Goal: Find specific page/section: Find specific page/section

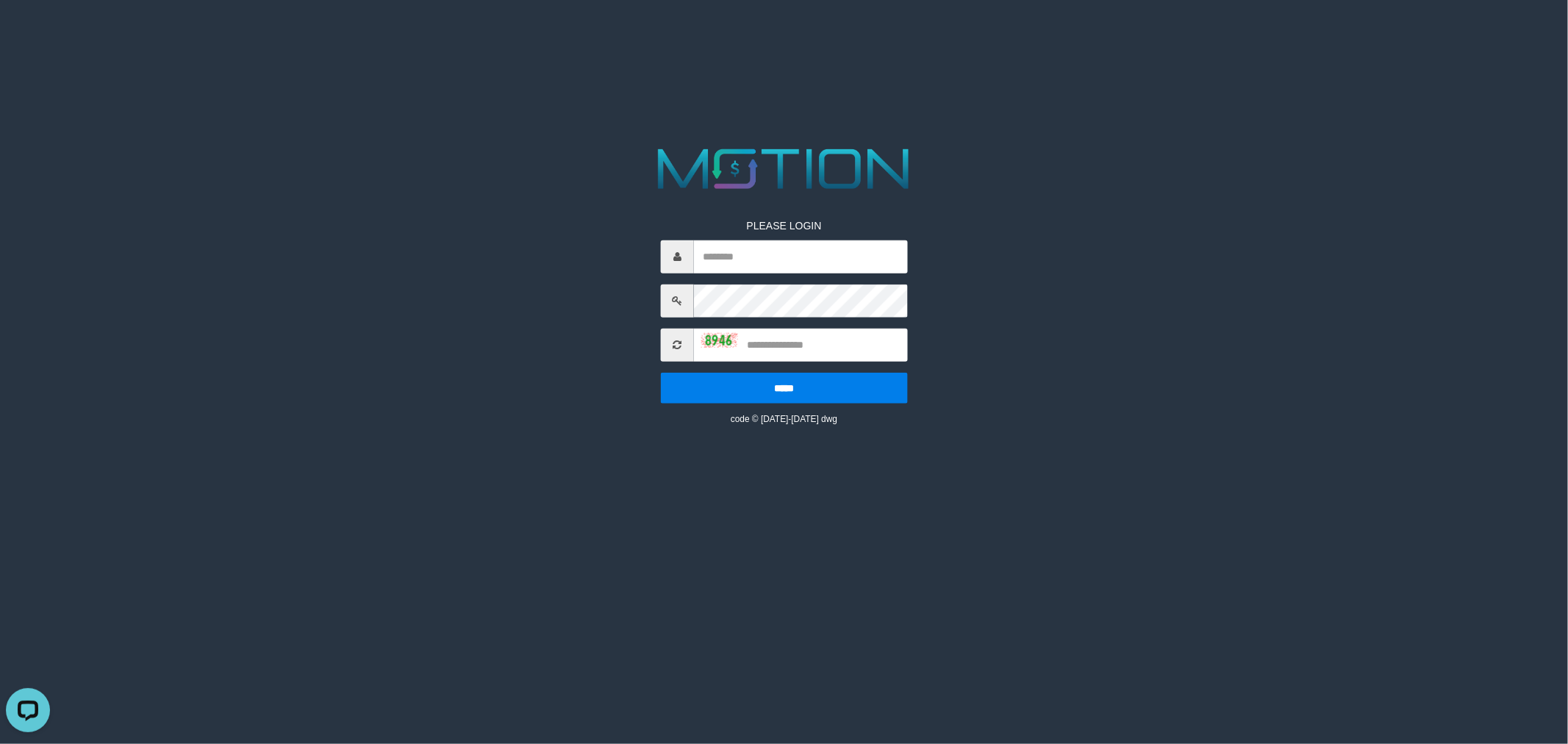
drag, startPoint x: 1142, startPoint y: 307, endPoint x: 714, endPoint y: 279, distance: 428.9
click at [1141, 312] on div "PLEASE LOGIN ***** code © 2012-2018 dwg" at bounding box center [784, 283] width 807 height 283
click at [730, 260] on input "text" at bounding box center [801, 256] width 214 height 33
type input "*******"
click at [723, 339] on img at bounding box center [720, 340] width 37 height 15
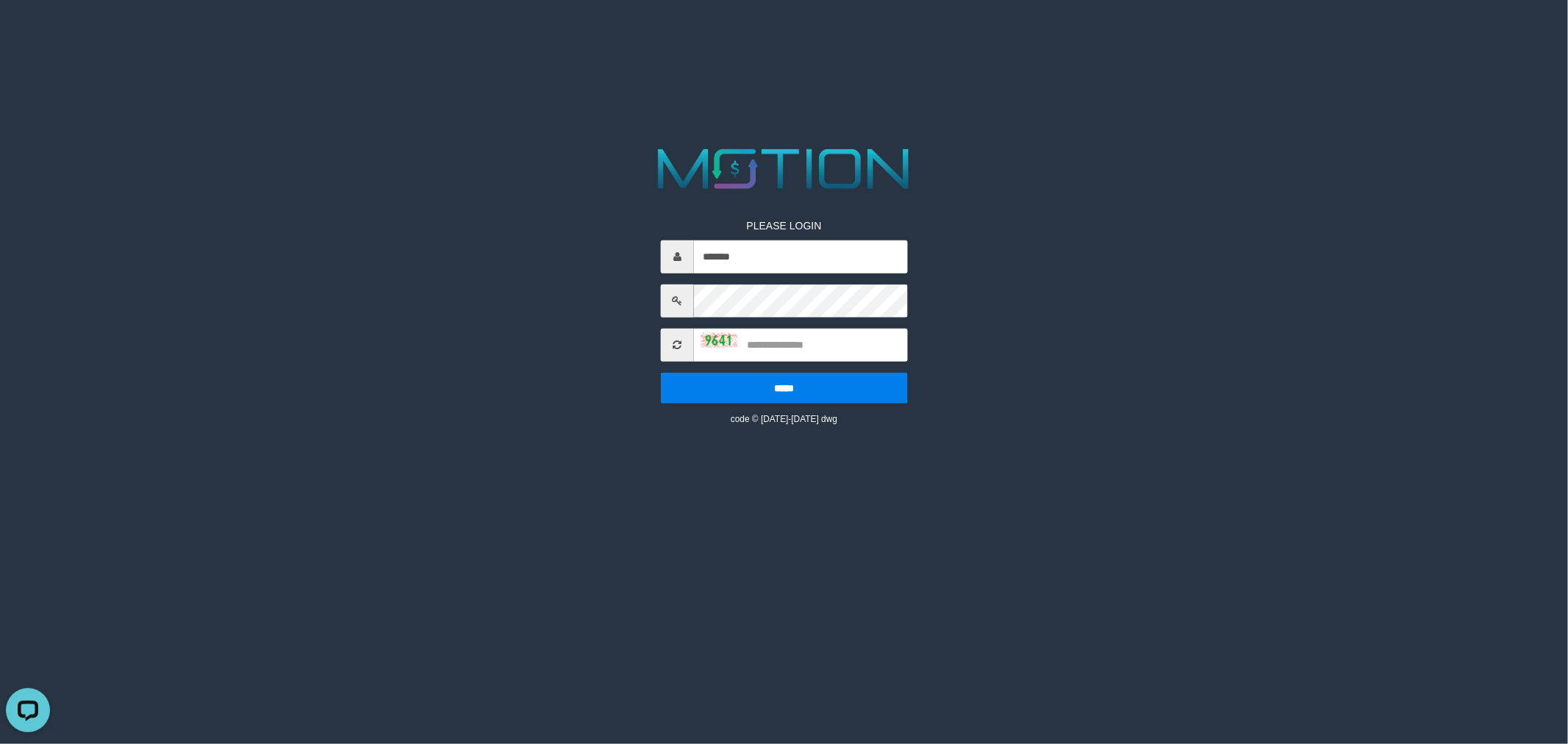
click at [723, 335] on img at bounding box center [720, 340] width 37 height 15
click at [774, 342] on input "text" at bounding box center [801, 344] width 214 height 33
type input "****"
click at [661, 372] on input "*****" at bounding box center [784, 387] width 247 height 31
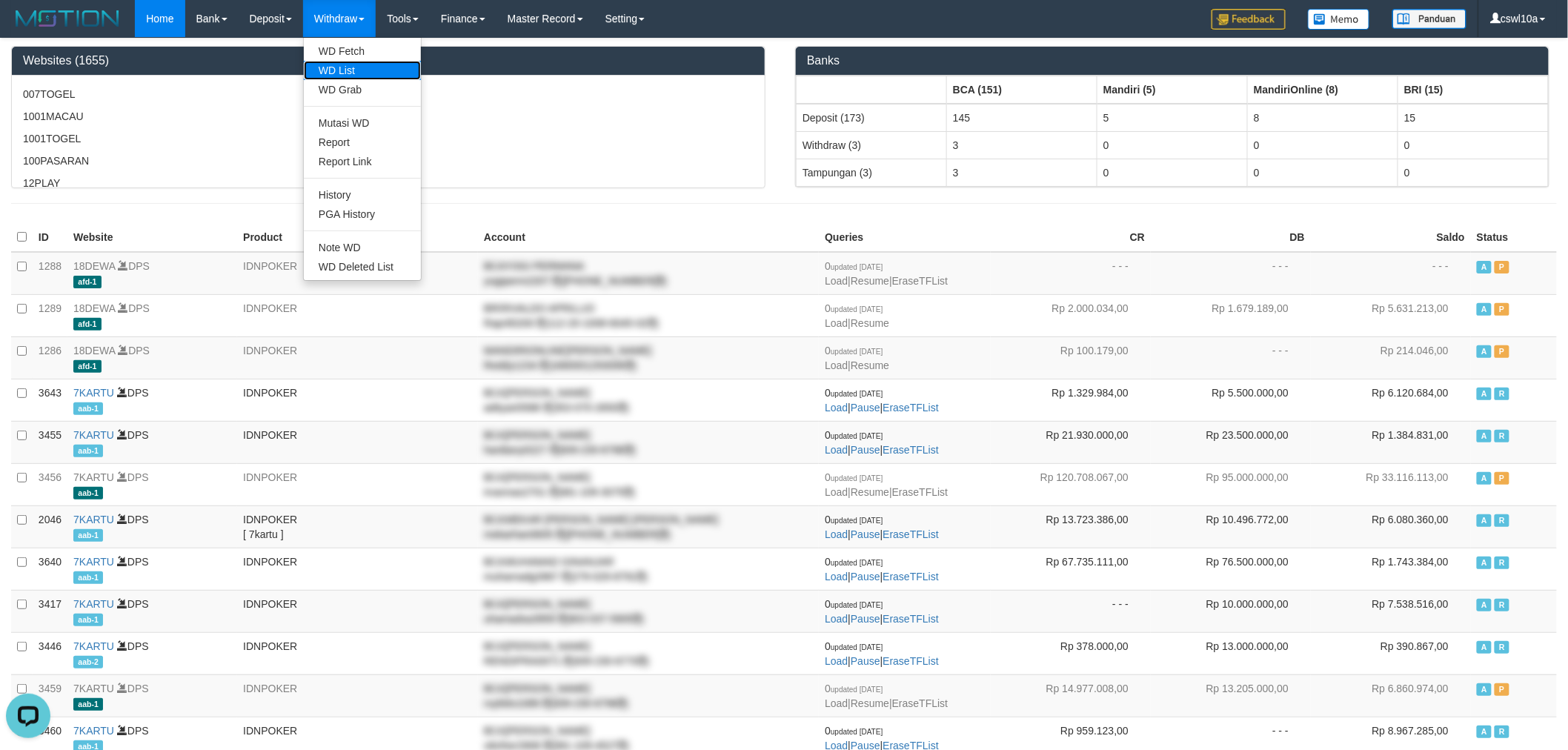
click at [356, 75] on link "WD List" at bounding box center [362, 70] width 117 height 19
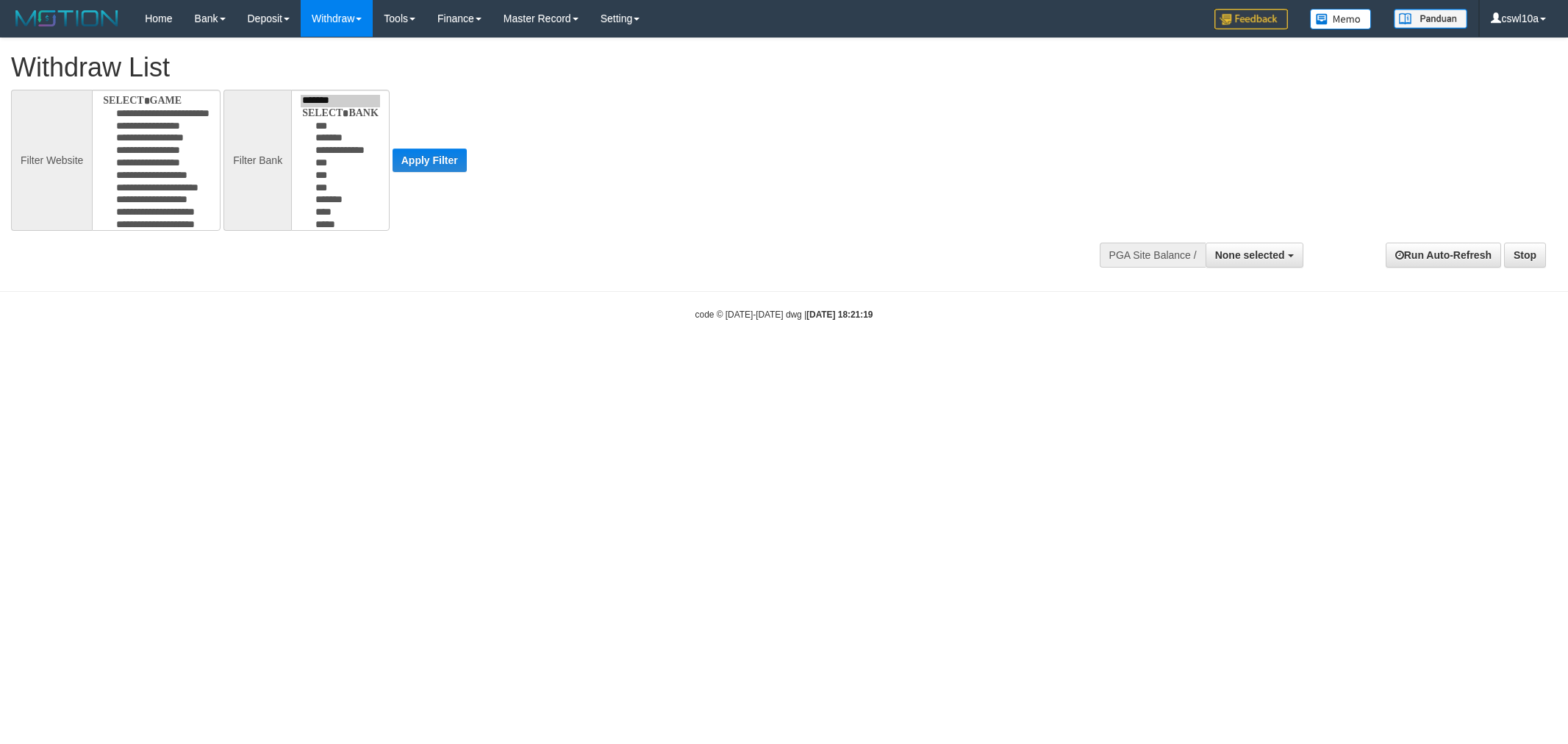
select select
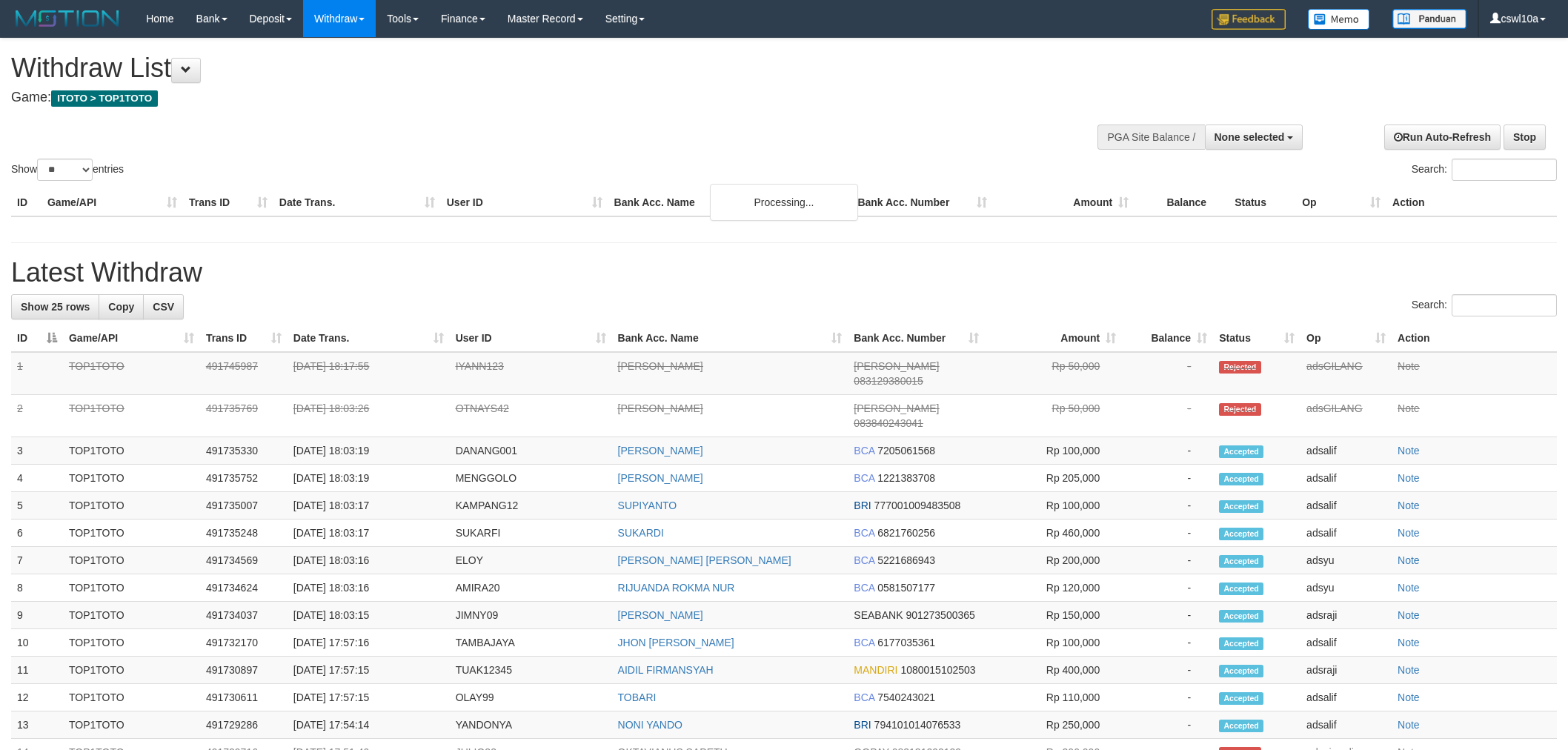
select select
select select "**"
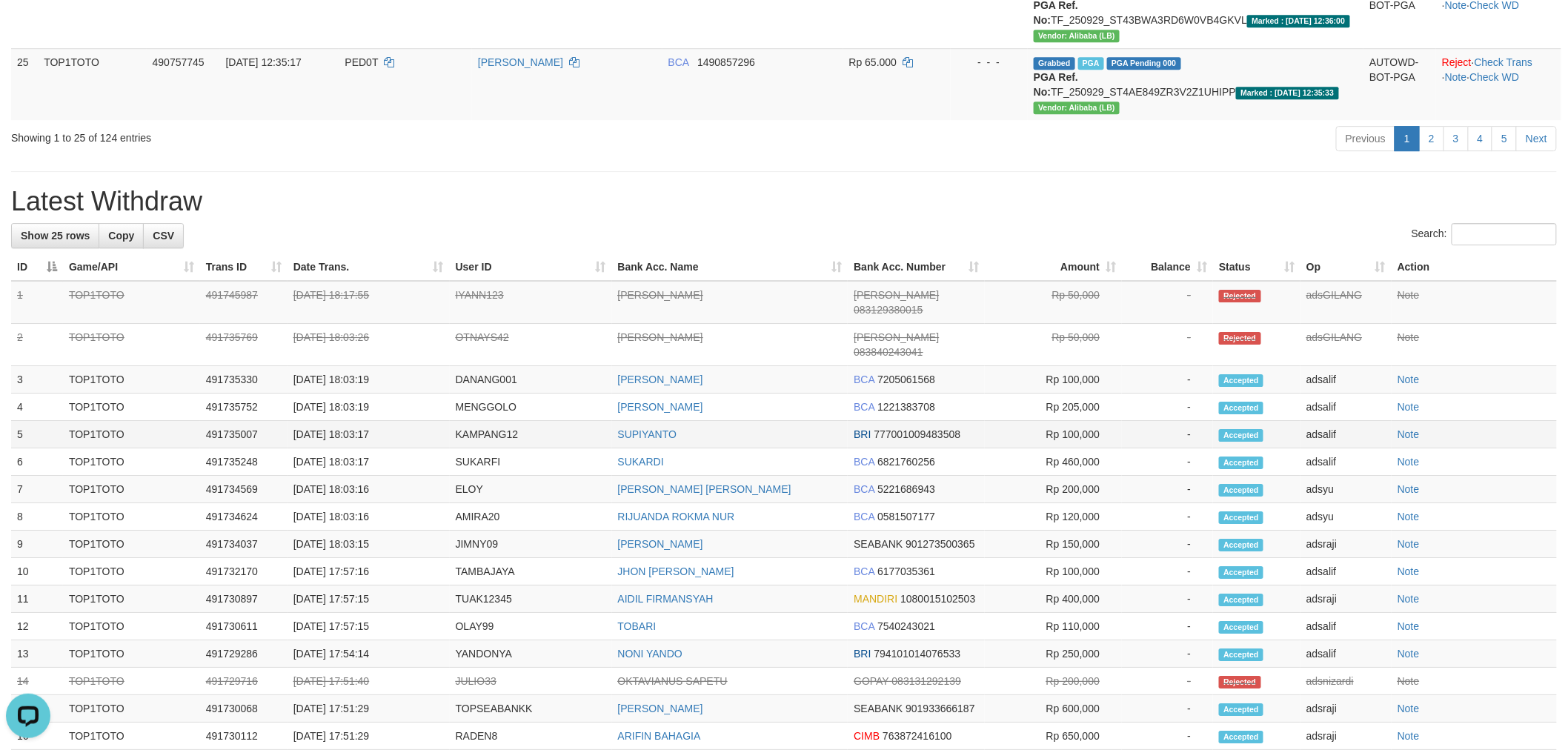
scroll to position [1481, 0]
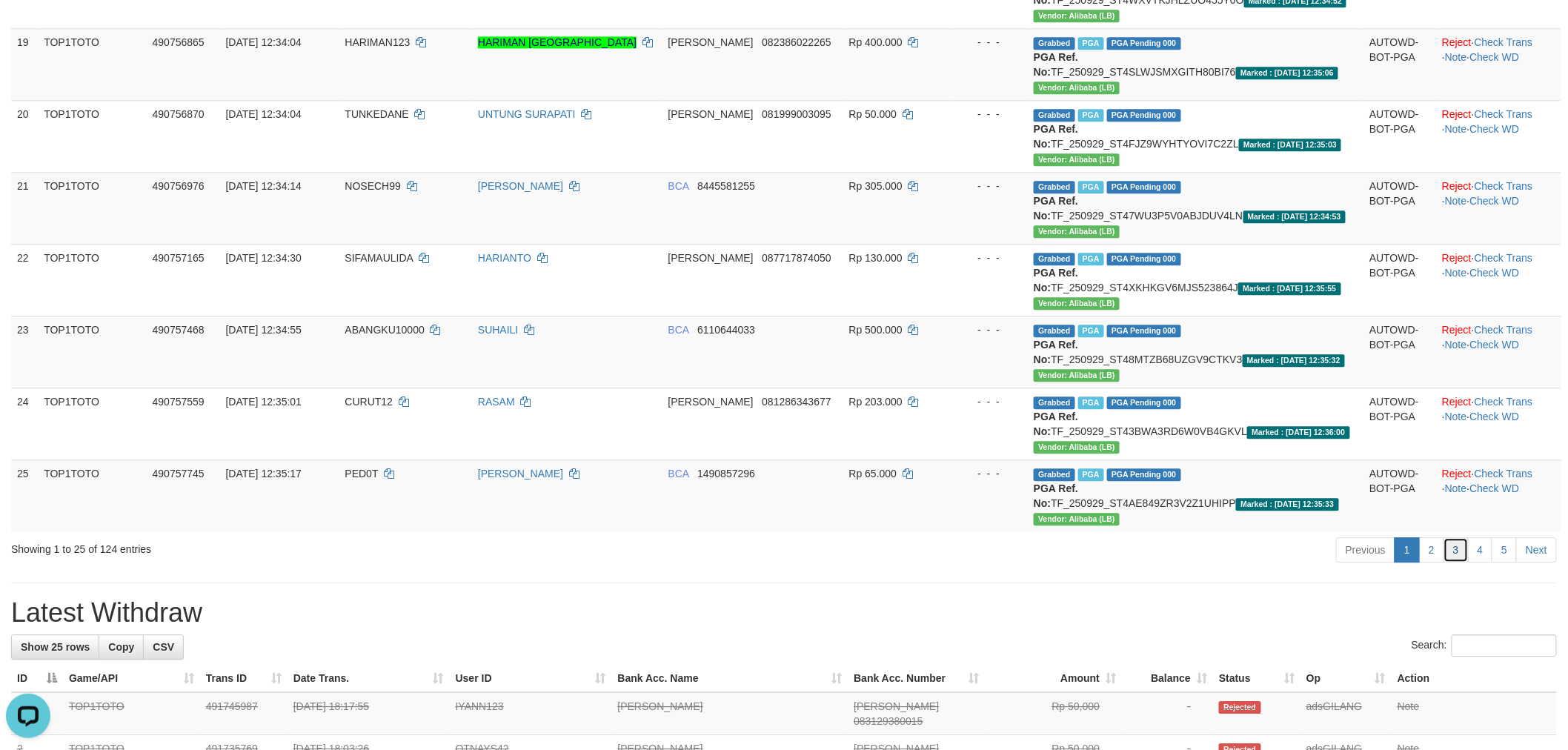
click at [1451, 562] on link "3" at bounding box center [1456, 550] width 26 height 26
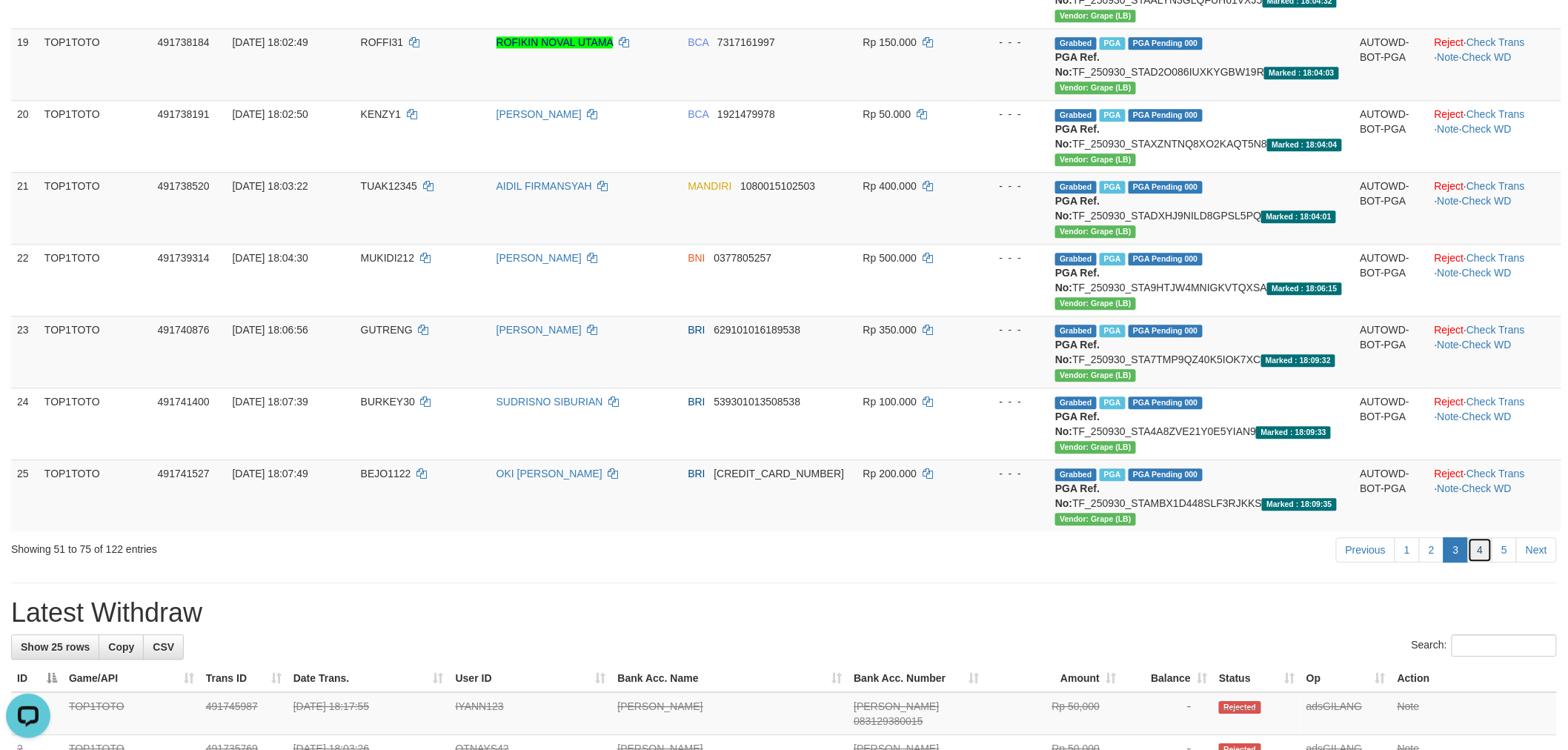
click at [1477, 550] on link "4" at bounding box center [1481, 550] width 26 height 26
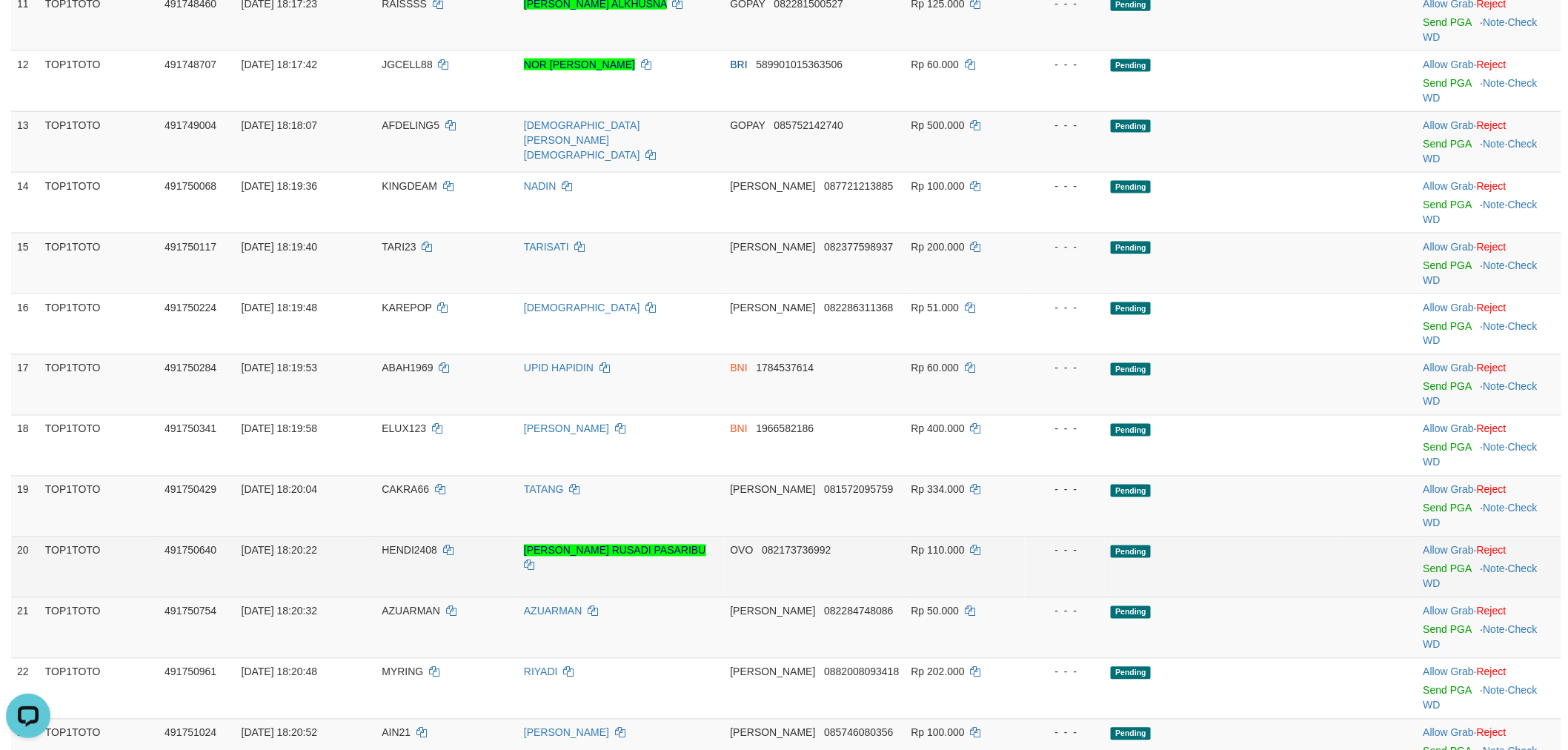
scroll to position [1152, 0]
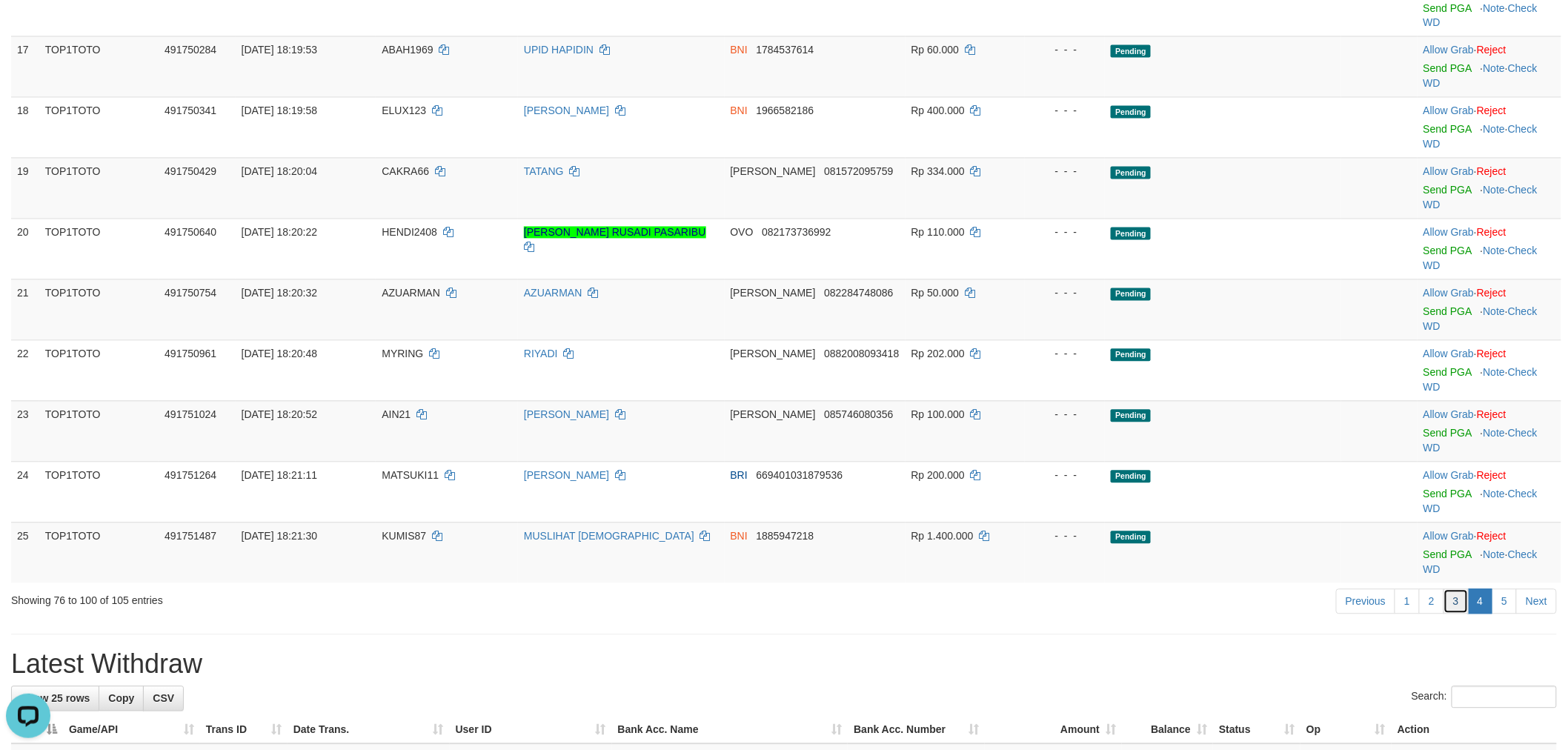
click at [1450, 603] on link "3" at bounding box center [1456, 601] width 26 height 26
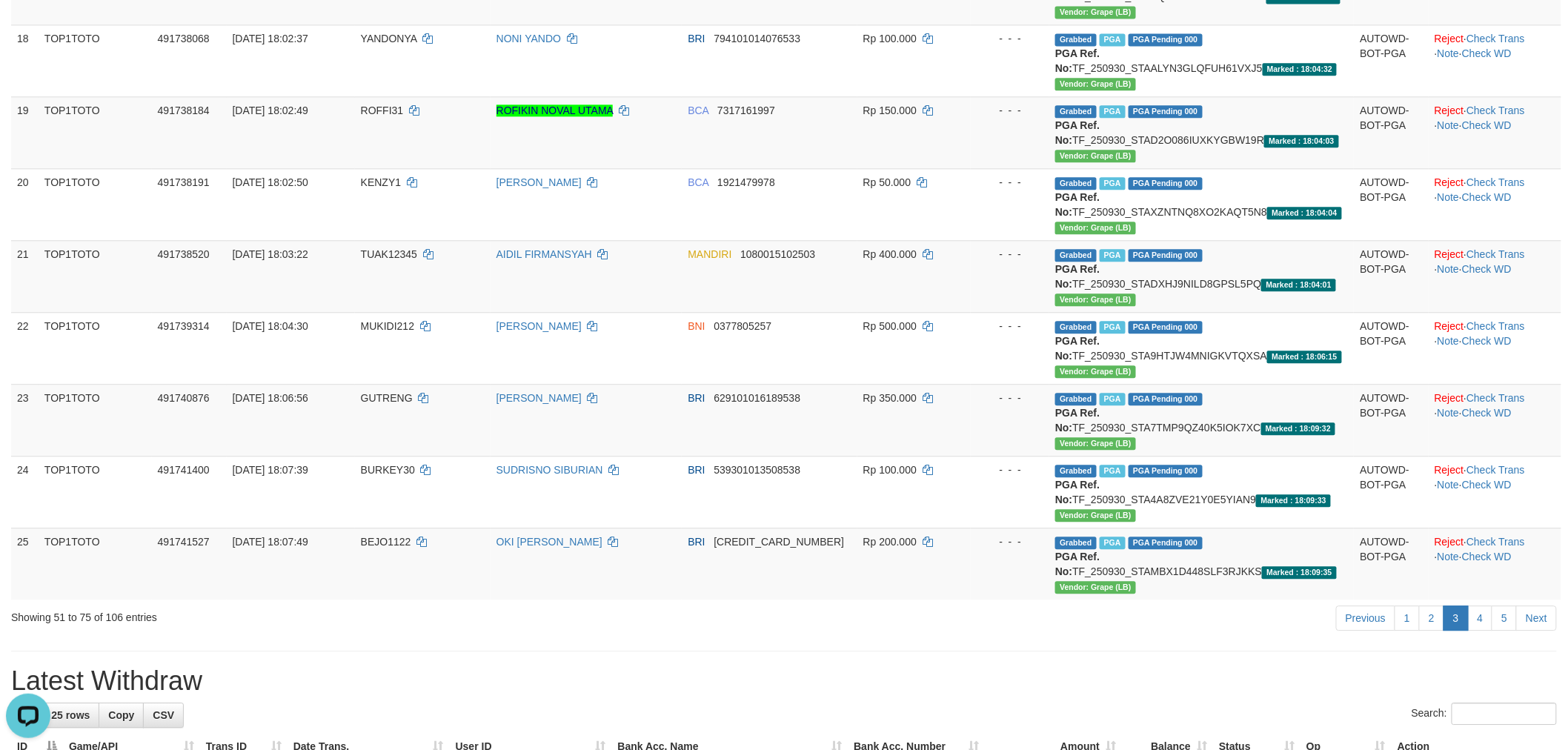
scroll to position [1326, 0]
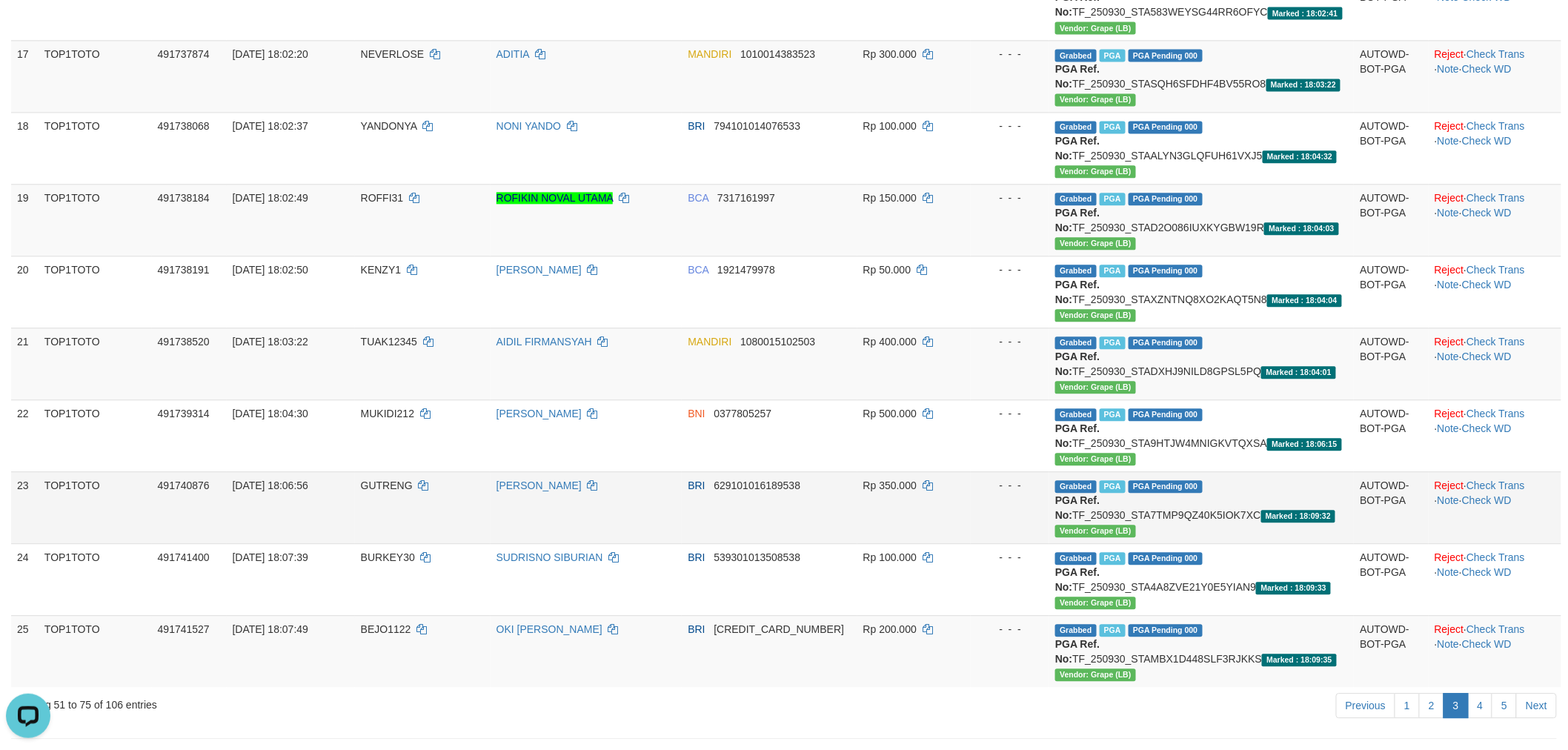
click at [1188, 513] on td "Grabbed PGA PGA Pending 000 PGA Ref. No: TF_250930_STA7TMP9QZ40K5IOK7XC Marked …" at bounding box center [1201, 507] width 304 height 72
copy td "TF_250930_STA7TMP9QZ40K5IOK7XC"
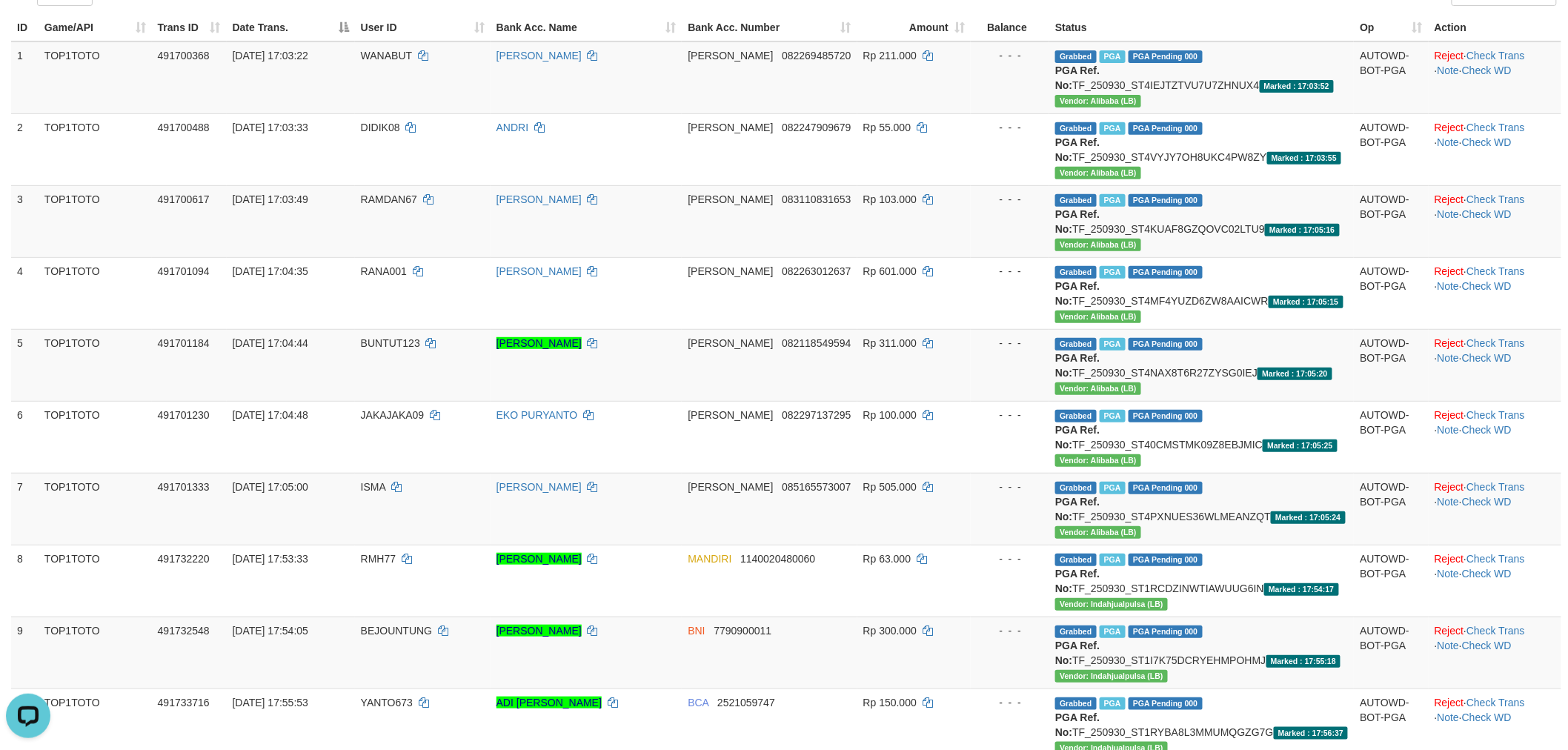
scroll to position [173, 0]
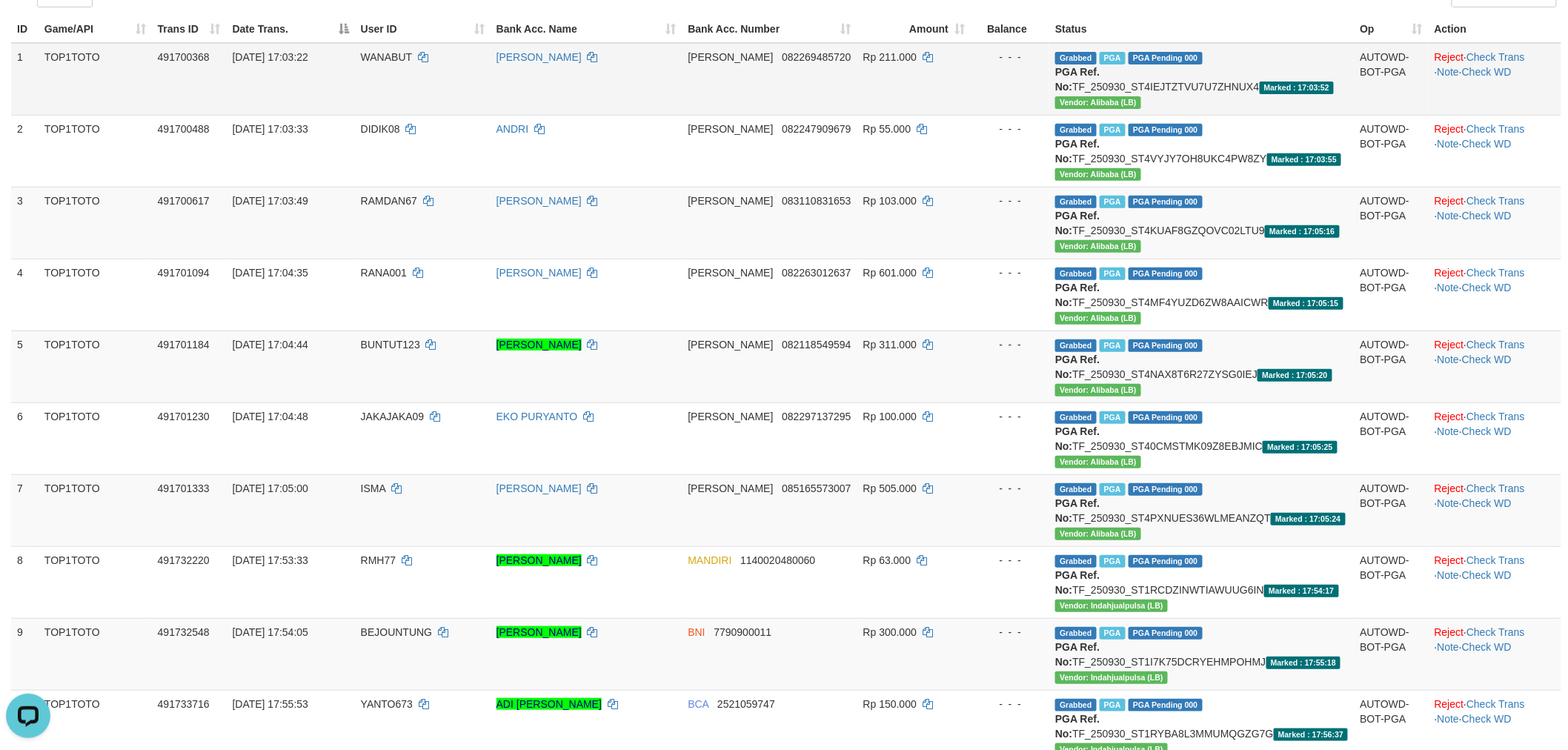
click at [1251, 84] on td "Grabbed PGA PGA Pending 000 PGA Ref. No: TF_250930_ST4IEJTZTVU7U7ZHNUX4 Marked …" at bounding box center [1201, 80] width 304 height 73
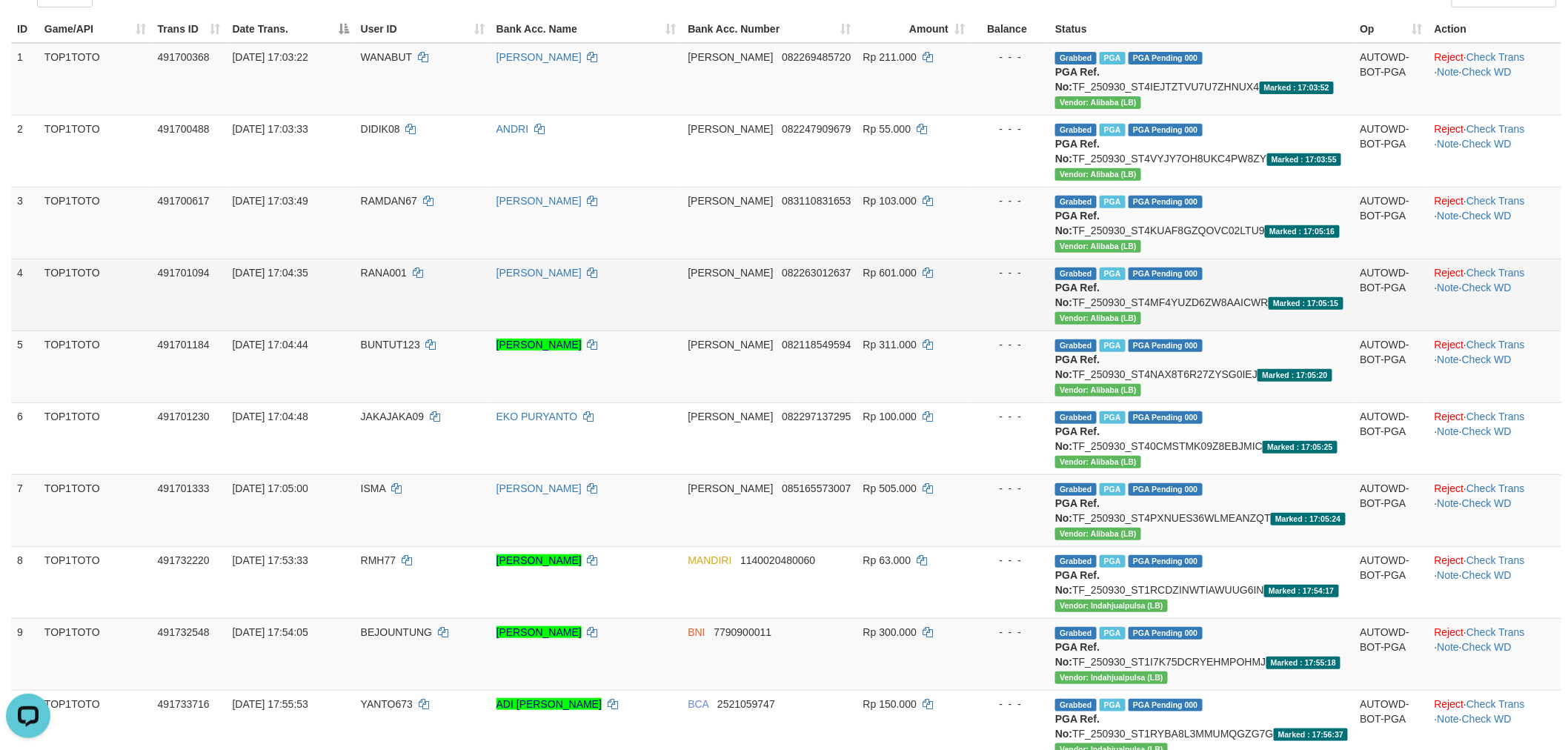
copy td "TF_250930_ST4IEJTZTVU7U7ZHNUX4"
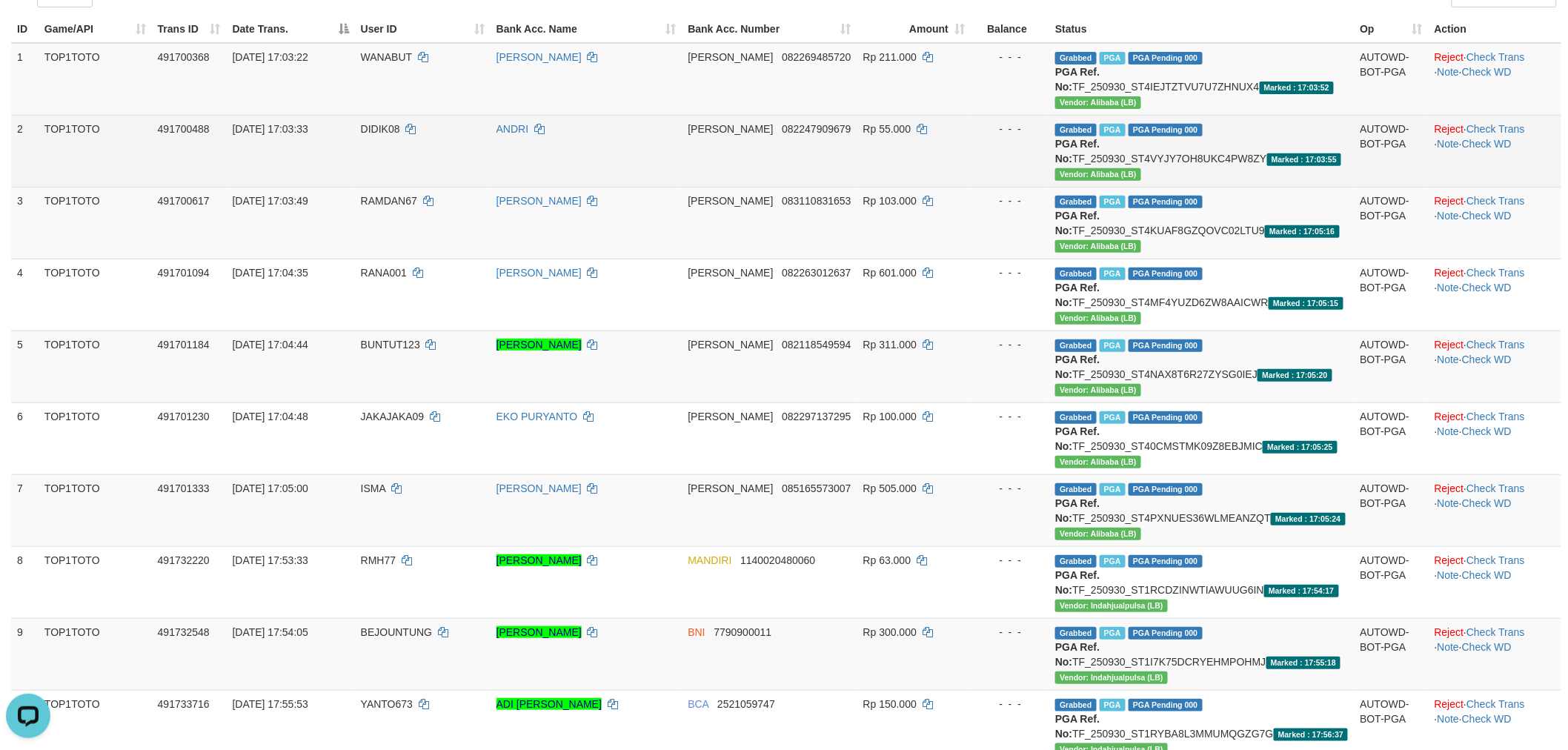
click at [1273, 145] on td "Grabbed PGA PGA Pending 000 PGA Ref. No: TF_250930_ST4VYJY7OH8UKC4PW8ZY Marked …" at bounding box center [1201, 150] width 304 height 72
click at [1285, 160] on td "Grabbed PGA PGA Pending 000 PGA Ref. No: TF_250930_ST4VYJY7OH8UKC4PW8ZY Marked …" at bounding box center [1201, 150] width 304 height 72
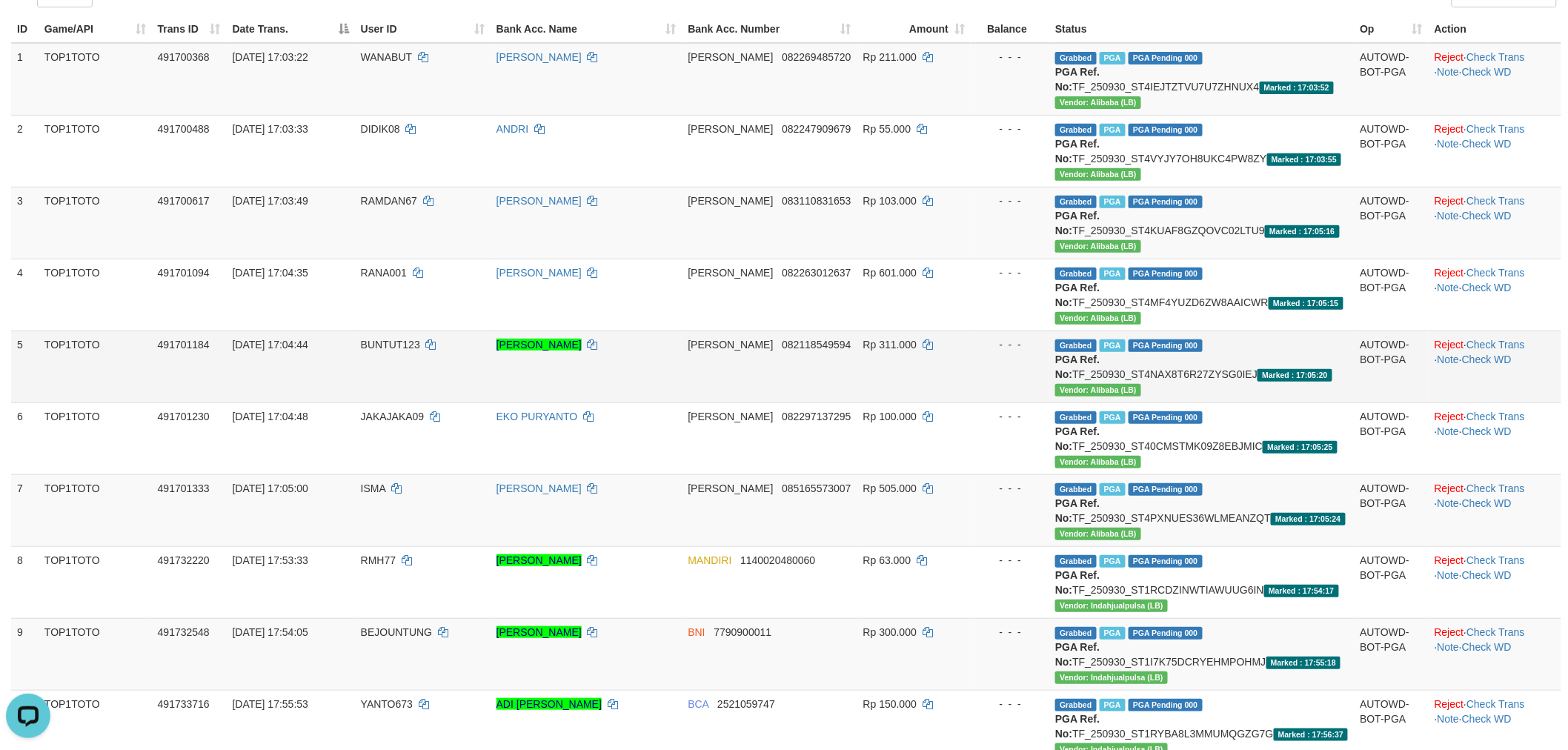
copy td "TF_250930_ST4VYJY7OH8UKC4PW8ZY"
click at [1283, 224] on td "Grabbed PGA PGA Pending 000 PGA Ref. No: TF_250930_ST4KUAF8GZQOVC02LTU9 Marked …" at bounding box center [1201, 222] width 304 height 72
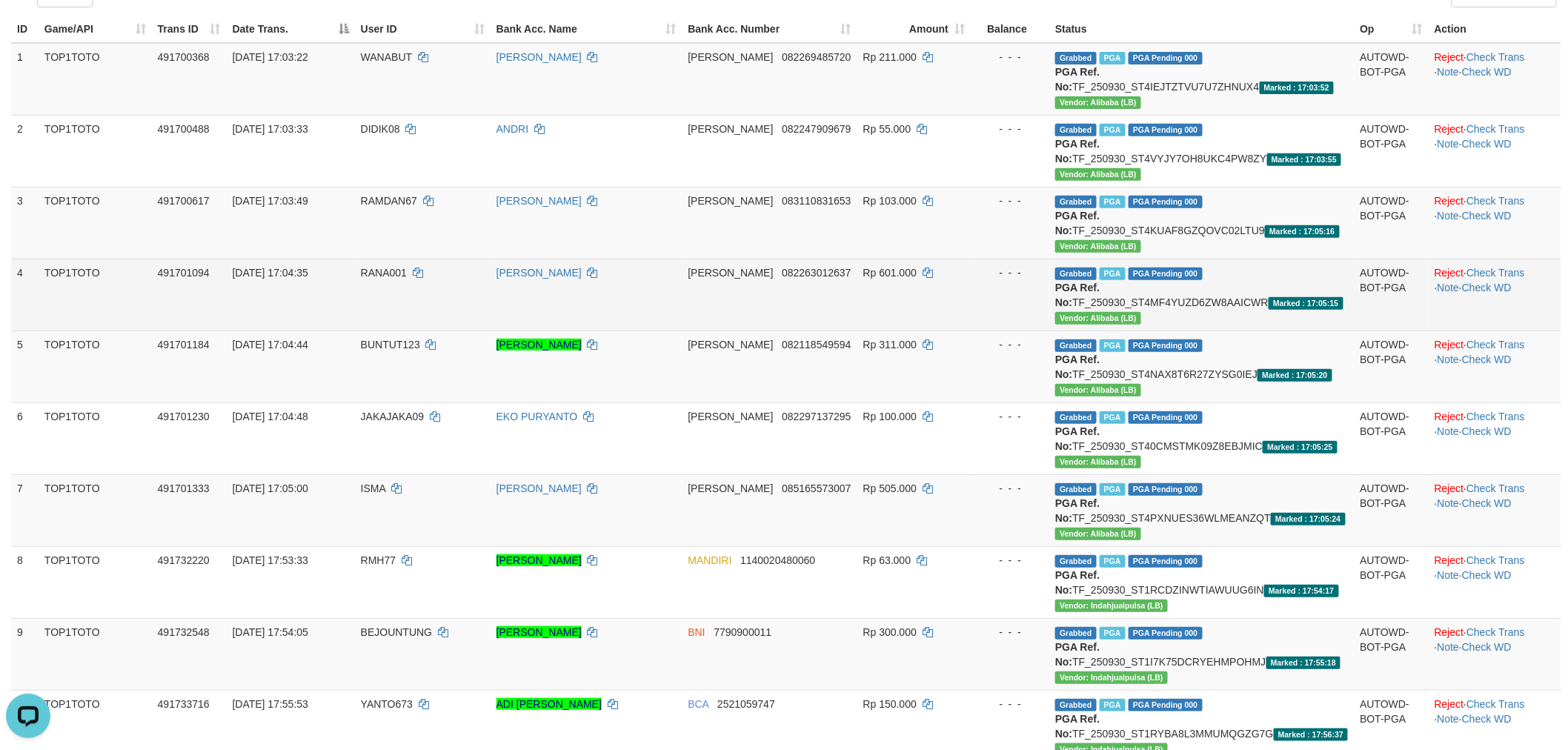
copy td "TF_250930_ST4KUAF8GZQOVC02LTU9"
click at [1286, 294] on td "Grabbed PGA PGA Pending 000 PGA Ref. No: TF_250930_ST4MF4YUZD6ZW8AAICWR Marked …" at bounding box center [1201, 294] width 304 height 72
copy td "TF_250930_ST4MF4YUZD6ZW8AAICWR"
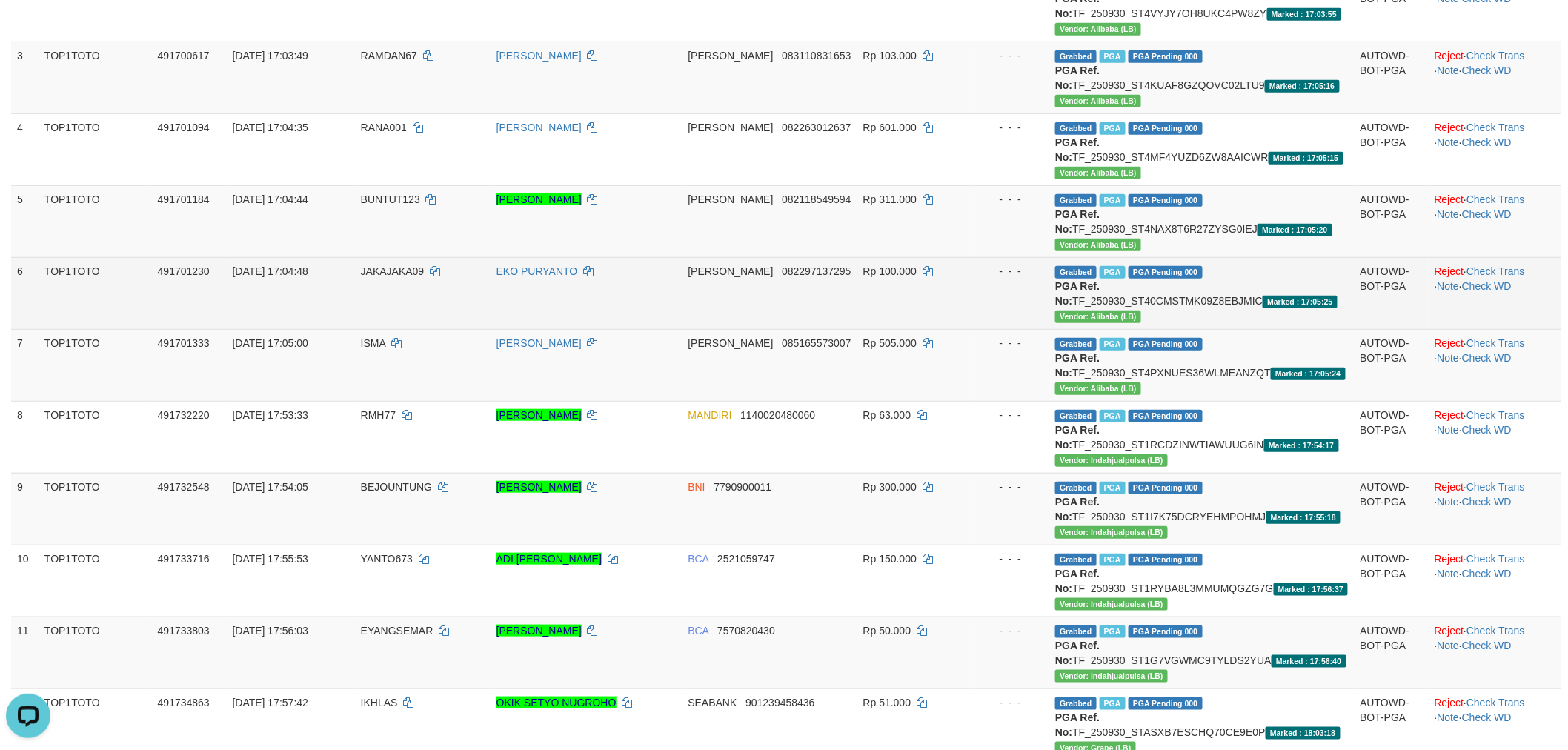
scroll to position [337, 0]
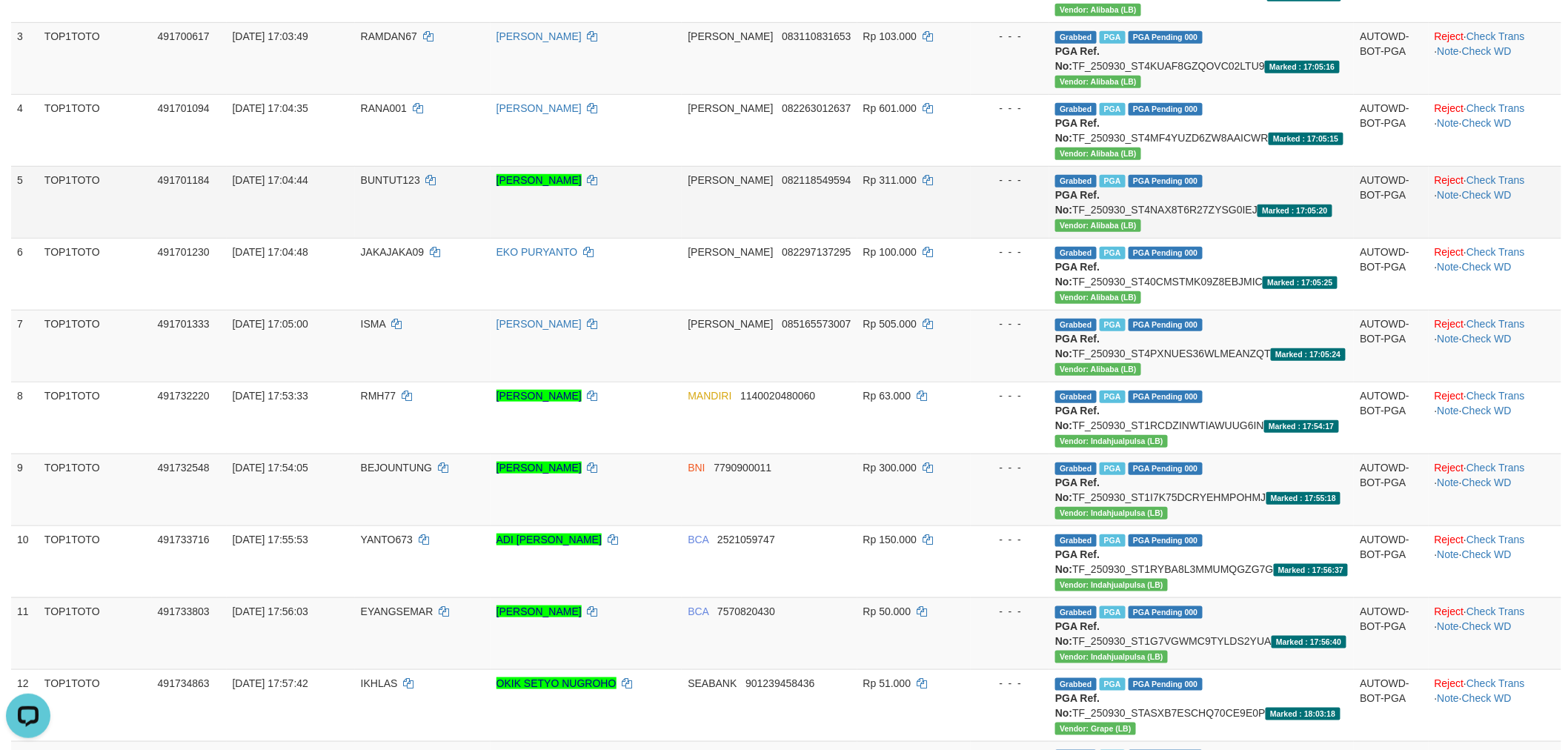
click at [1280, 214] on td "Grabbed PGA PGA Pending 000 PGA Ref. No: TF_250930_ST4NAX8T6R27ZYSG0IEJ Marked …" at bounding box center [1201, 201] width 304 height 72
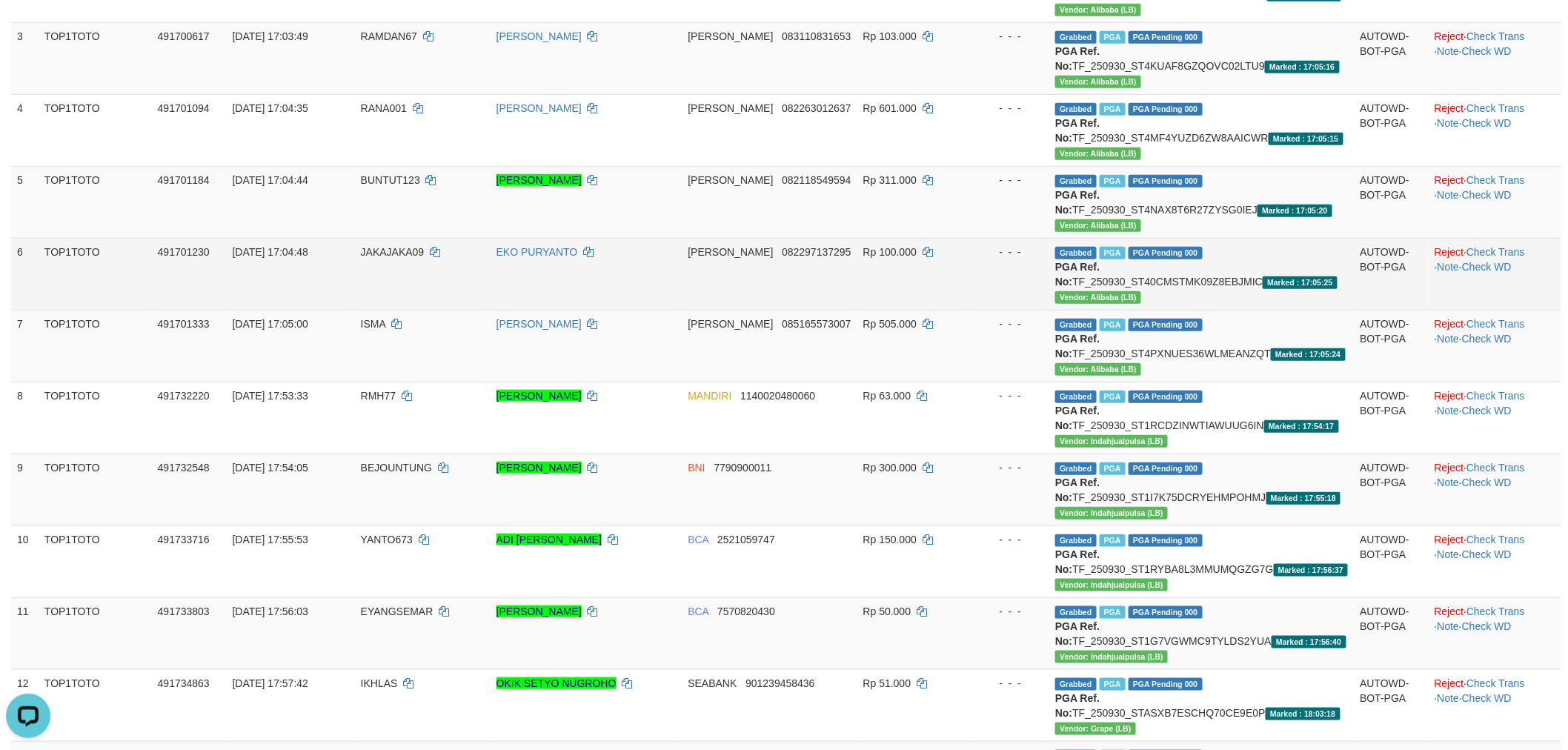
copy td "TF_250930_ST4NAX8T6R27ZYSG0IEJ"
click at [1272, 277] on td "Grabbed PGA PGA Pending 000 PGA Ref. No: TF_250930_ST40CMSTMK09Z8EBJMIC Marked …" at bounding box center [1201, 273] width 304 height 72
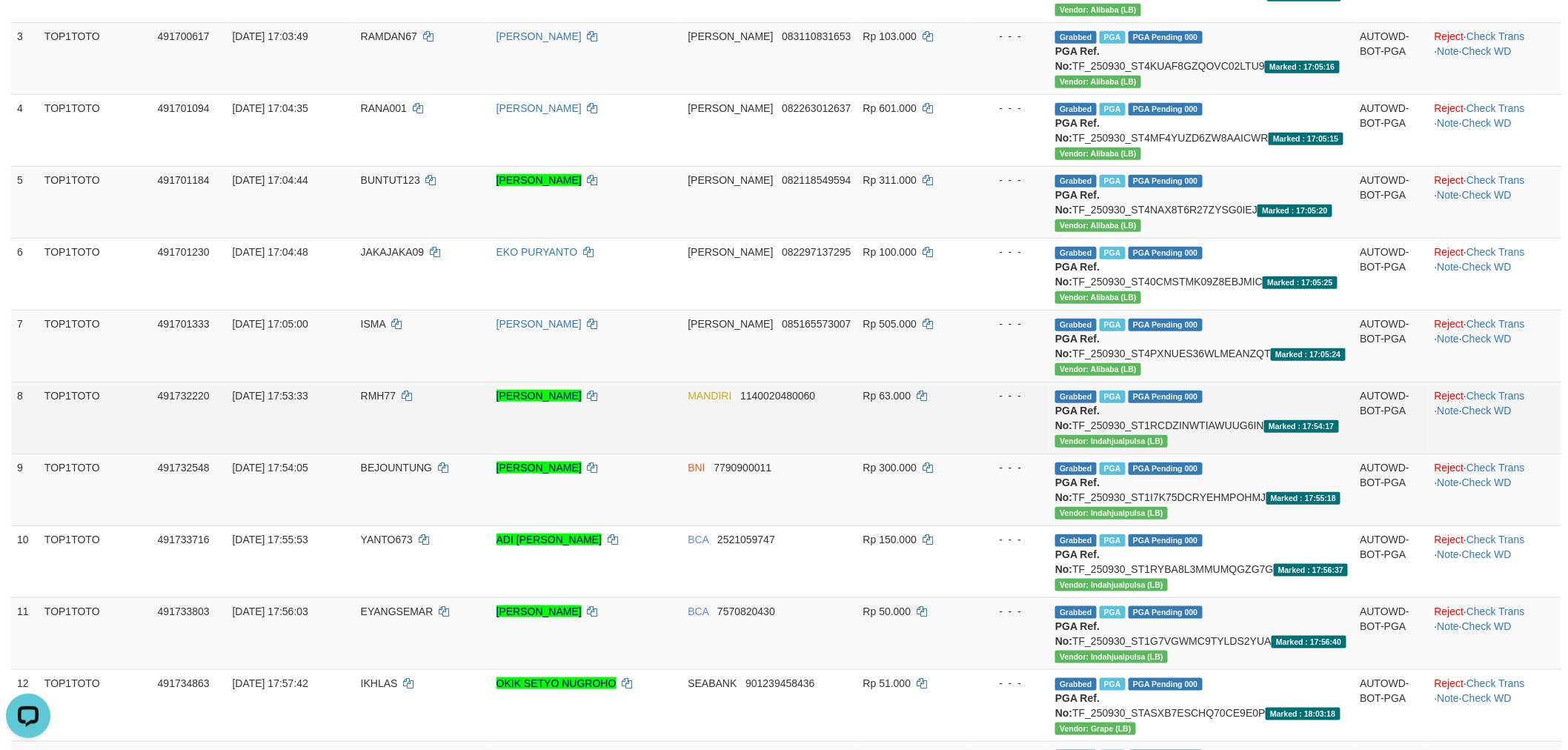
copy td "TF_250930_ST40CMSTMK09Z8EBJMIC"
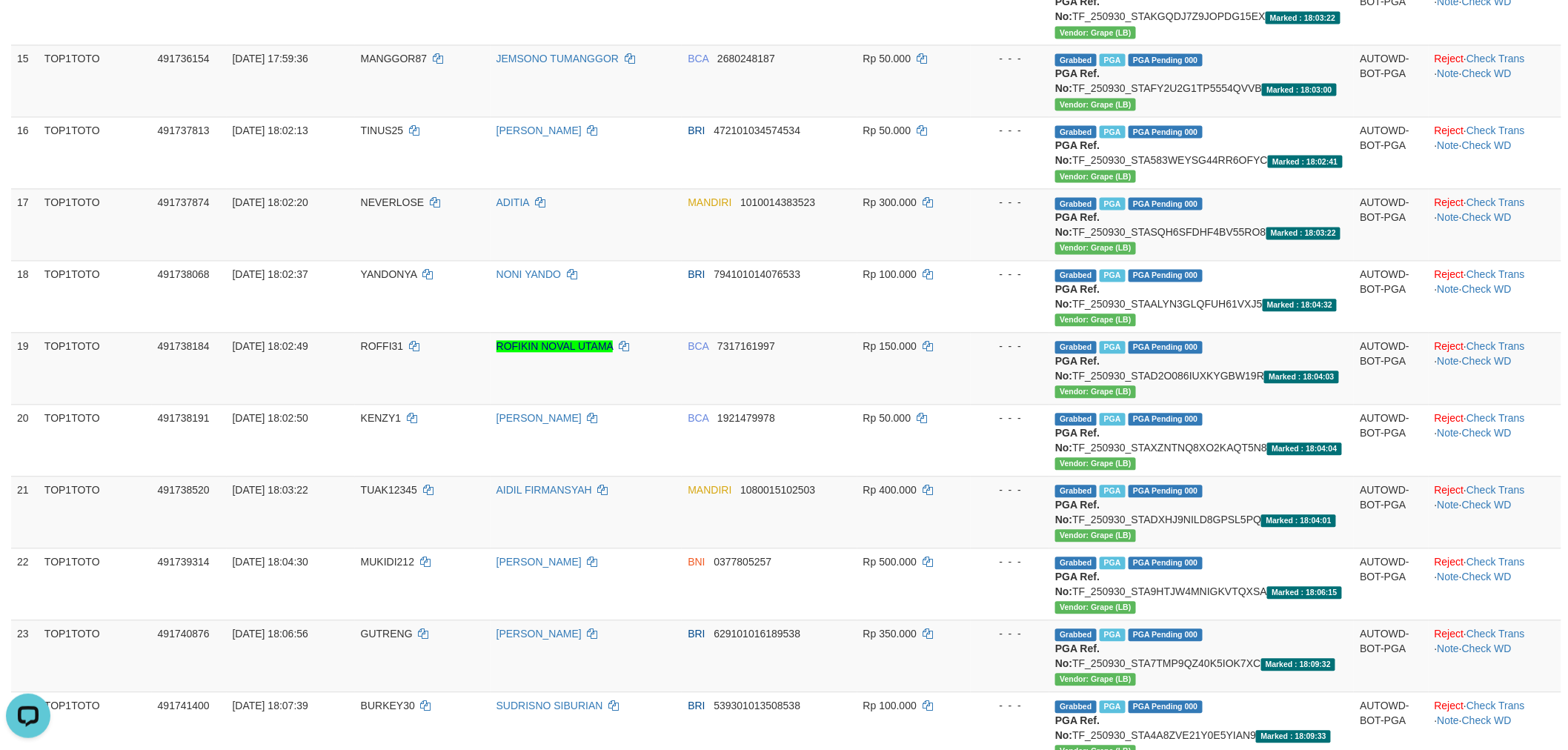
scroll to position [1491, 0]
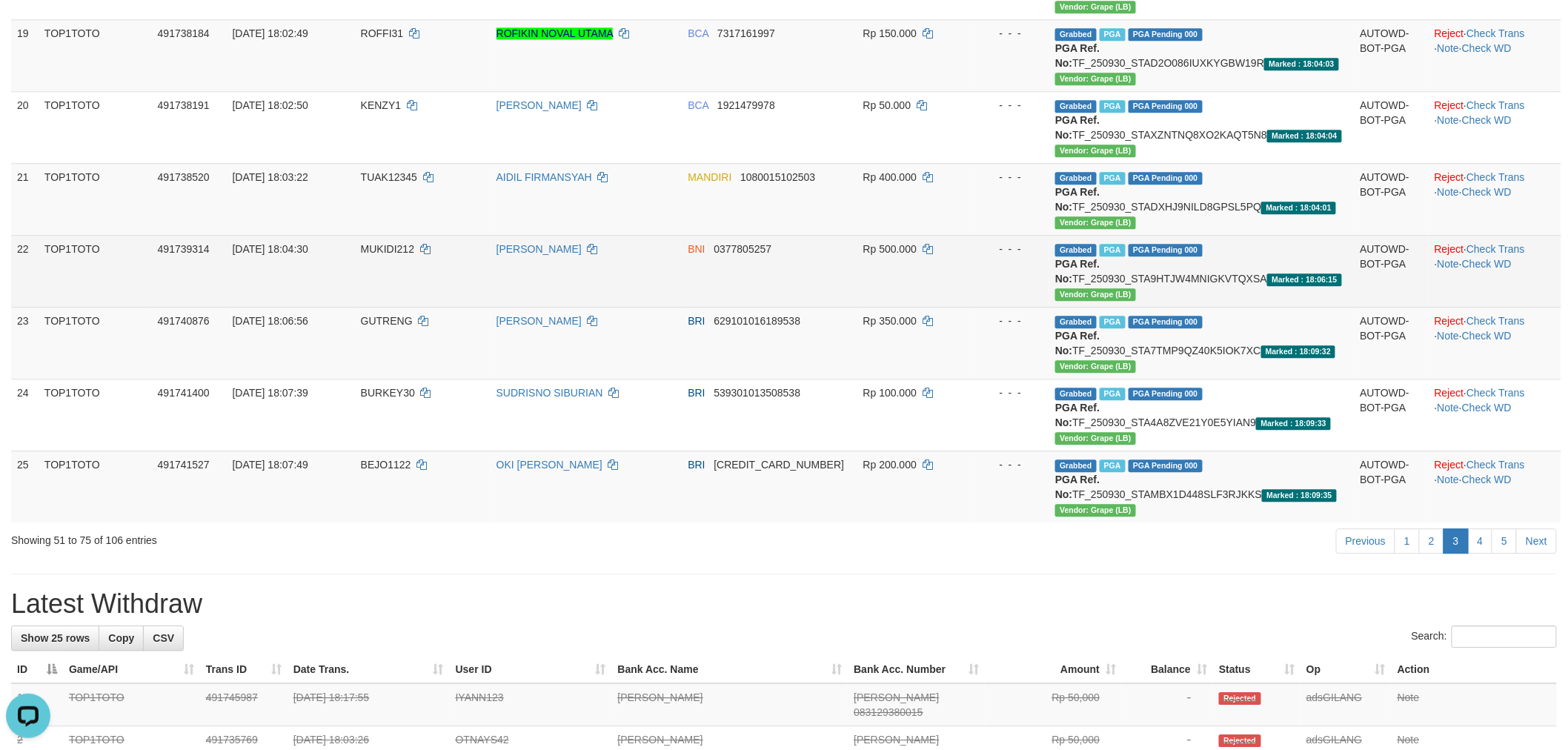
click at [1276, 278] on td "Grabbed PGA PGA Pending 000 PGA Ref. No: TF_250930_STA9HTJW4MNIGKVTQXSA Marked …" at bounding box center [1201, 270] width 304 height 72
copy td "TF_250930_STA9HTJW4MNIGKVTQXSA"
click at [1276, 278] on td "Grabbed PGA PGA Pending 000 PGA Ref. No: TF_250930_STA9HTJW4MNIGKVTQXSA Marked …" at bounding box center [1201, 270] width 304 height 72
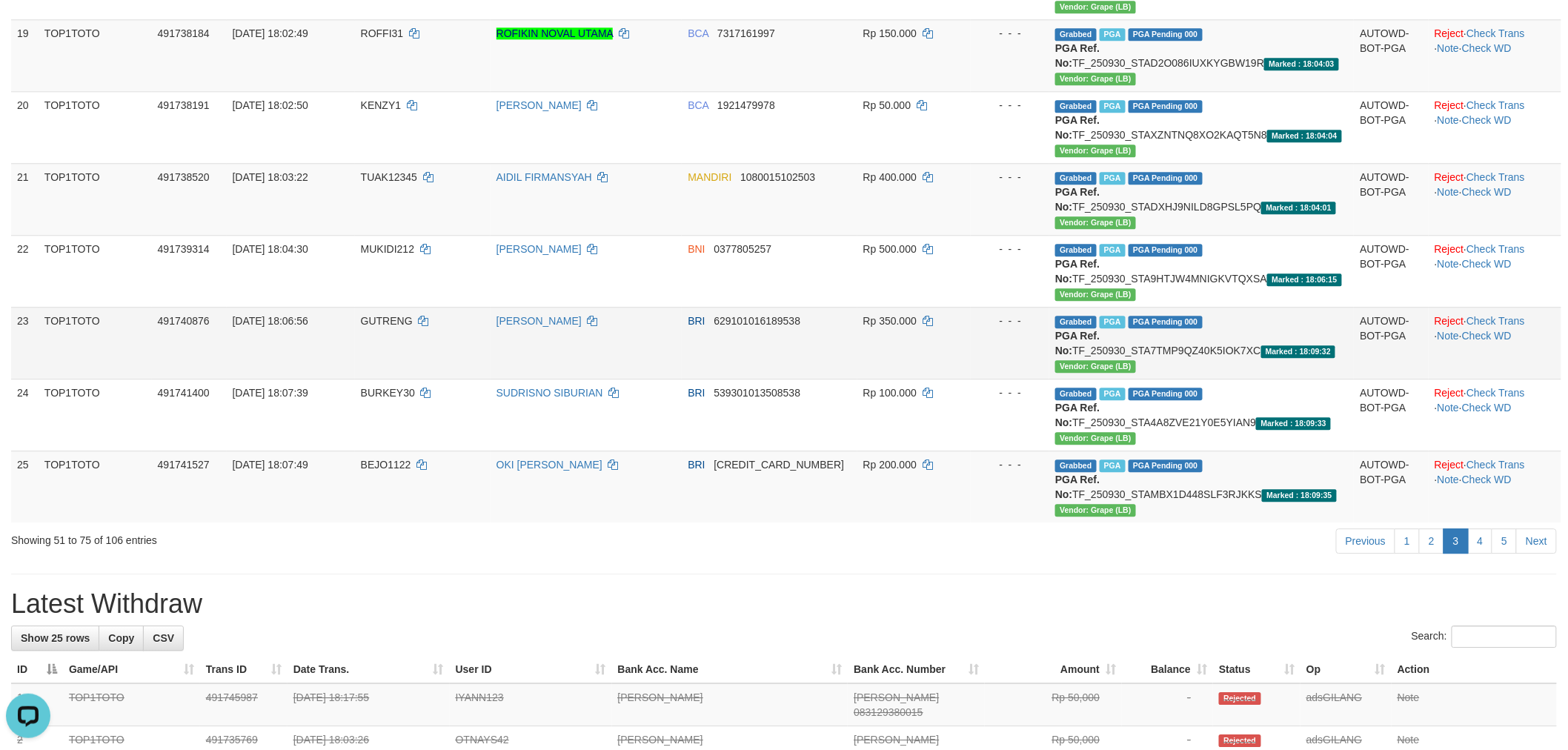
click at [1279, 341] on td "Grabbed PGA PGA Pending 000 PGA Ref. No: TF_250930_STA7TMP9QZ40K5IOK7XC Marked …" at bounding box center [1201, 342] width 304 height 72
copy td ":"
click at [1240, 351] on td "Grabbed PGA PGA Pending 000 PGA Ref. No: TF_250930_STA7TMP9QZ40K5IOK7XC Marked …" at bounding box center [1201, 342] width 304 height 72
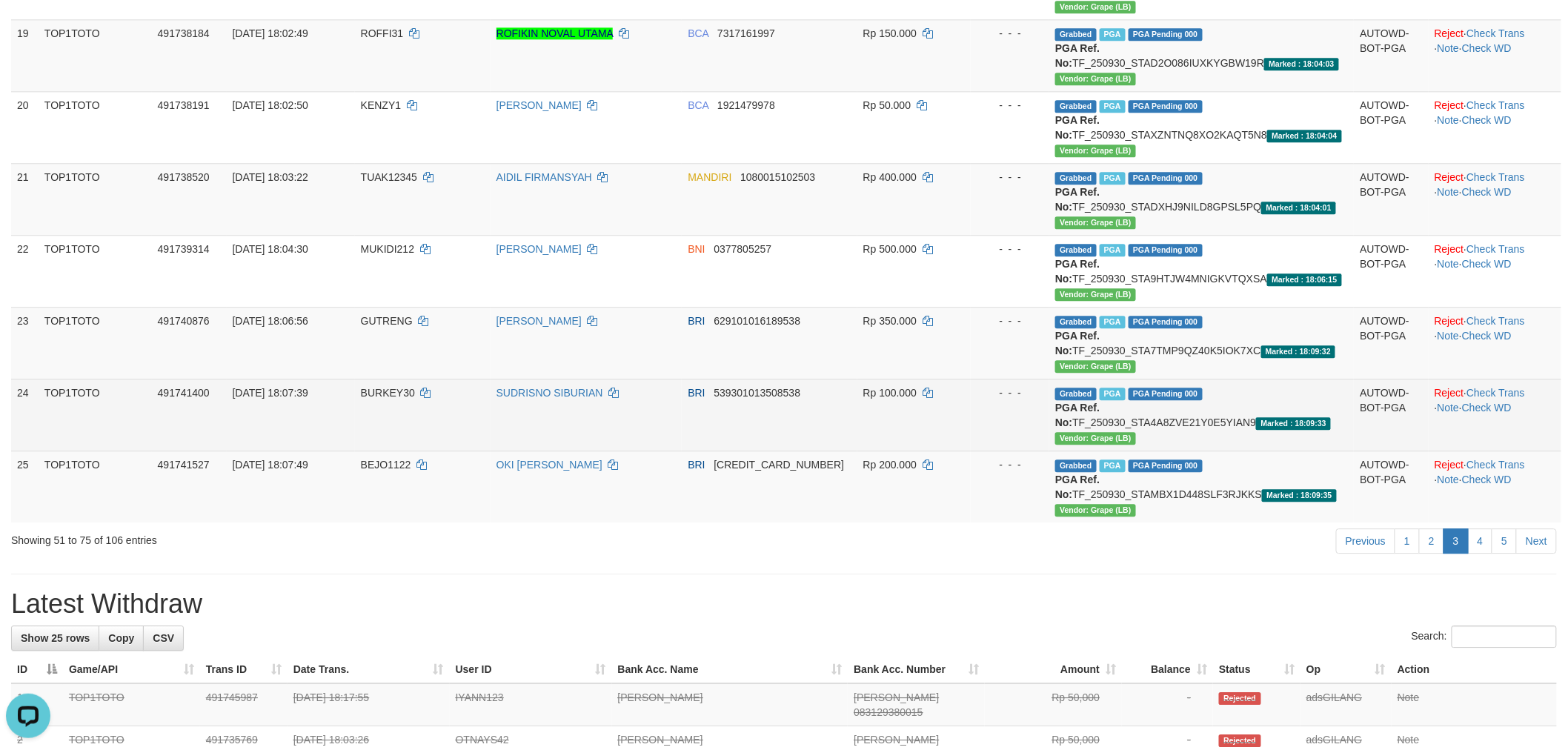
copy td "TF_250930_STA7TMP9QZ40K5IOK7XC"
click at [1244, 423] on td "Grabbed PGA PGA Pending 000 PGA Ref. No: TF_250930_STA4A8ZVE21Y0E5YIAN9 Marked …" at bounding box center [1201, 414] width 304 height 72
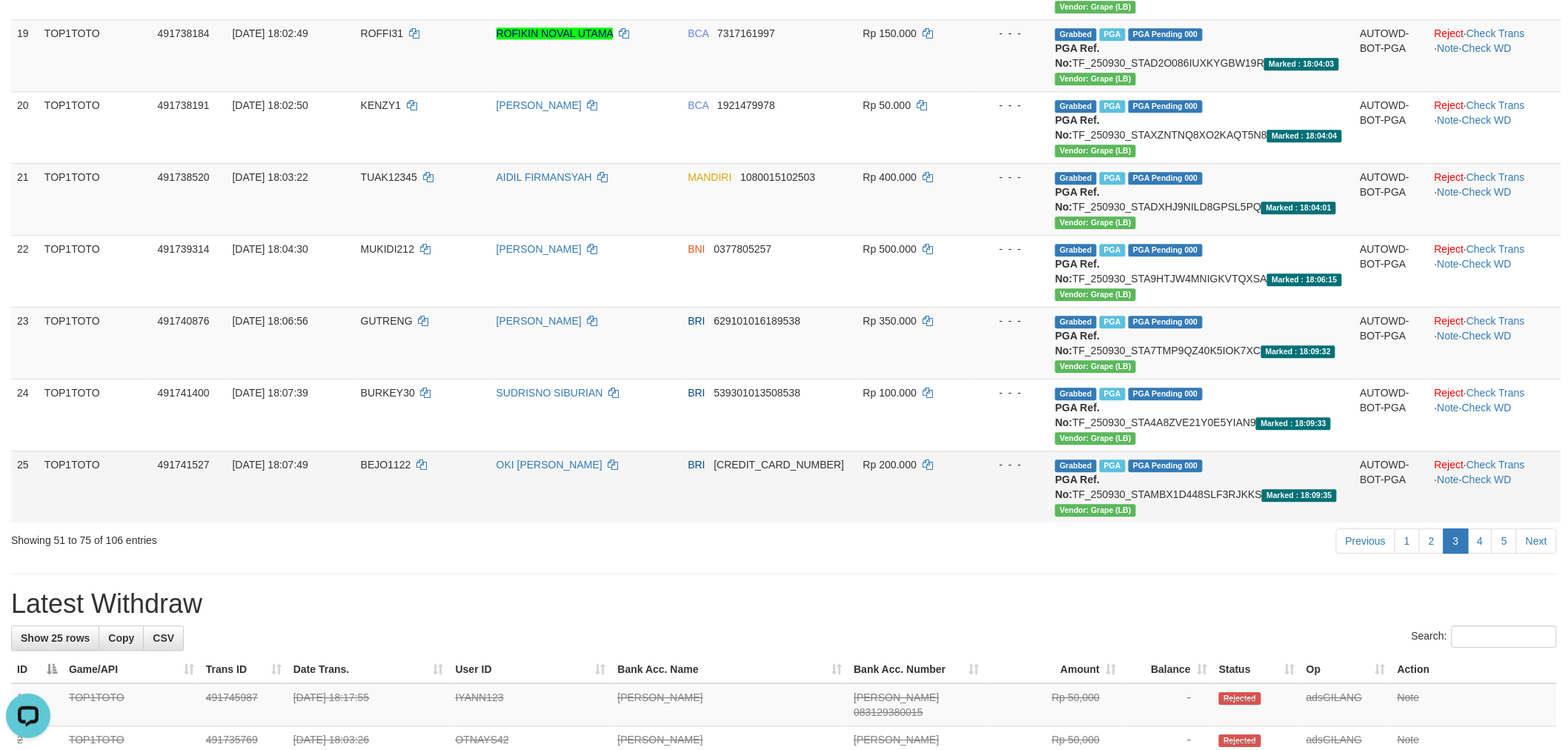
click at [1270, 496] on td "Grabbed PGA PGA Pending 000 PGA Ref. No: TF_250930_STAMBX1D448SLF3RJKKS Marked …" at bounding box center [1201, 486] width 304 height 72
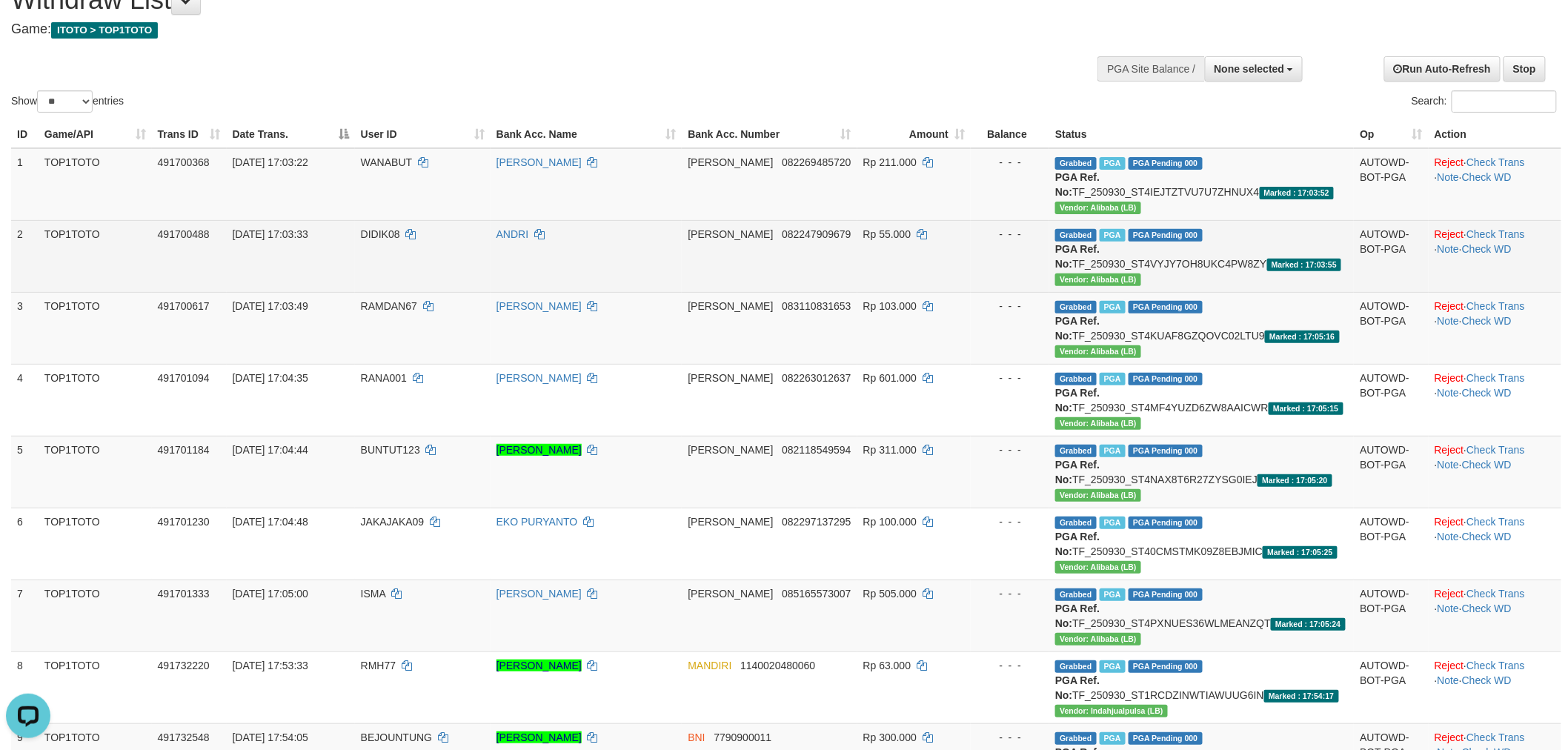
scroll to position [0, 0]
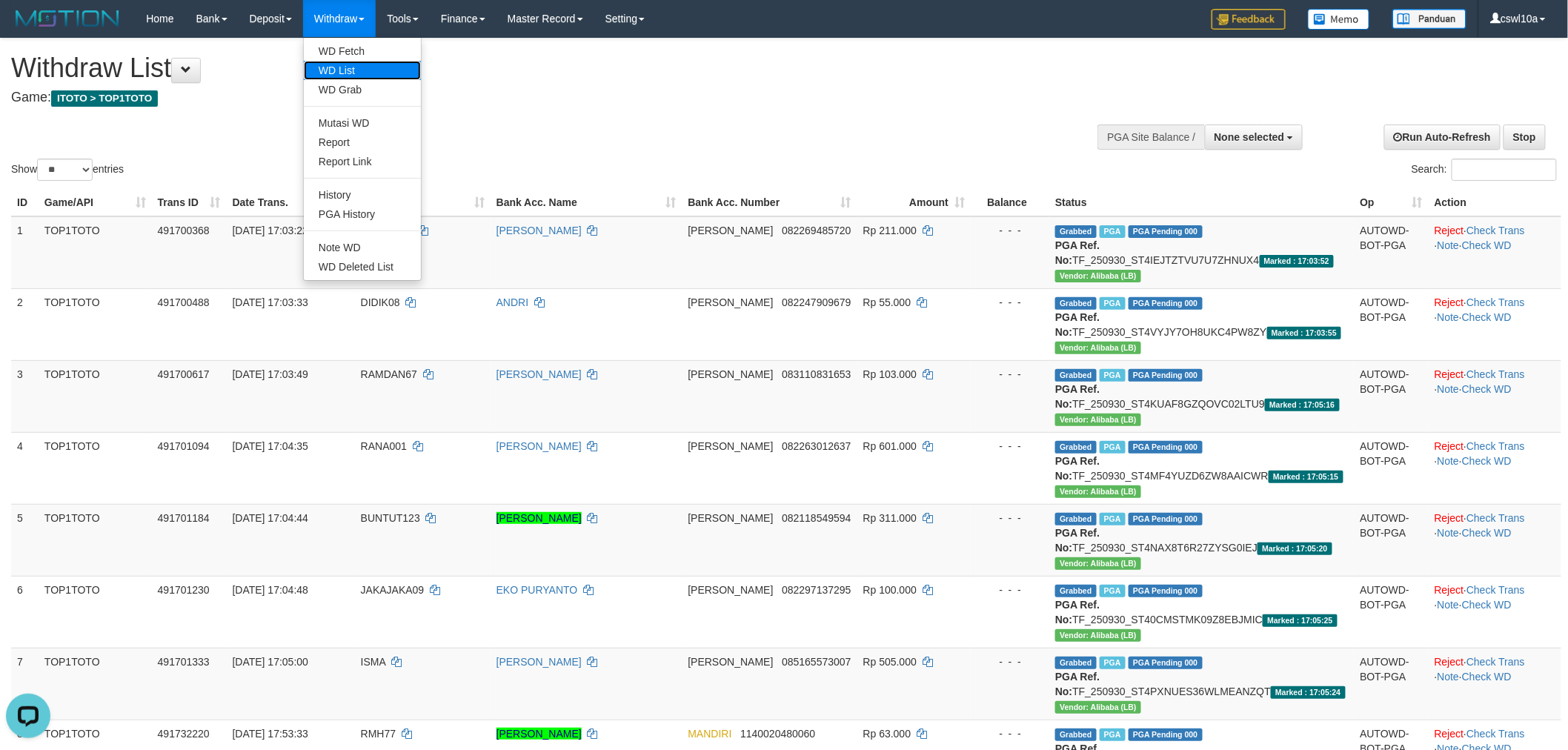
click at [338, 60] on link "WD List" at bounding box center [362, 70] width 117 height 19
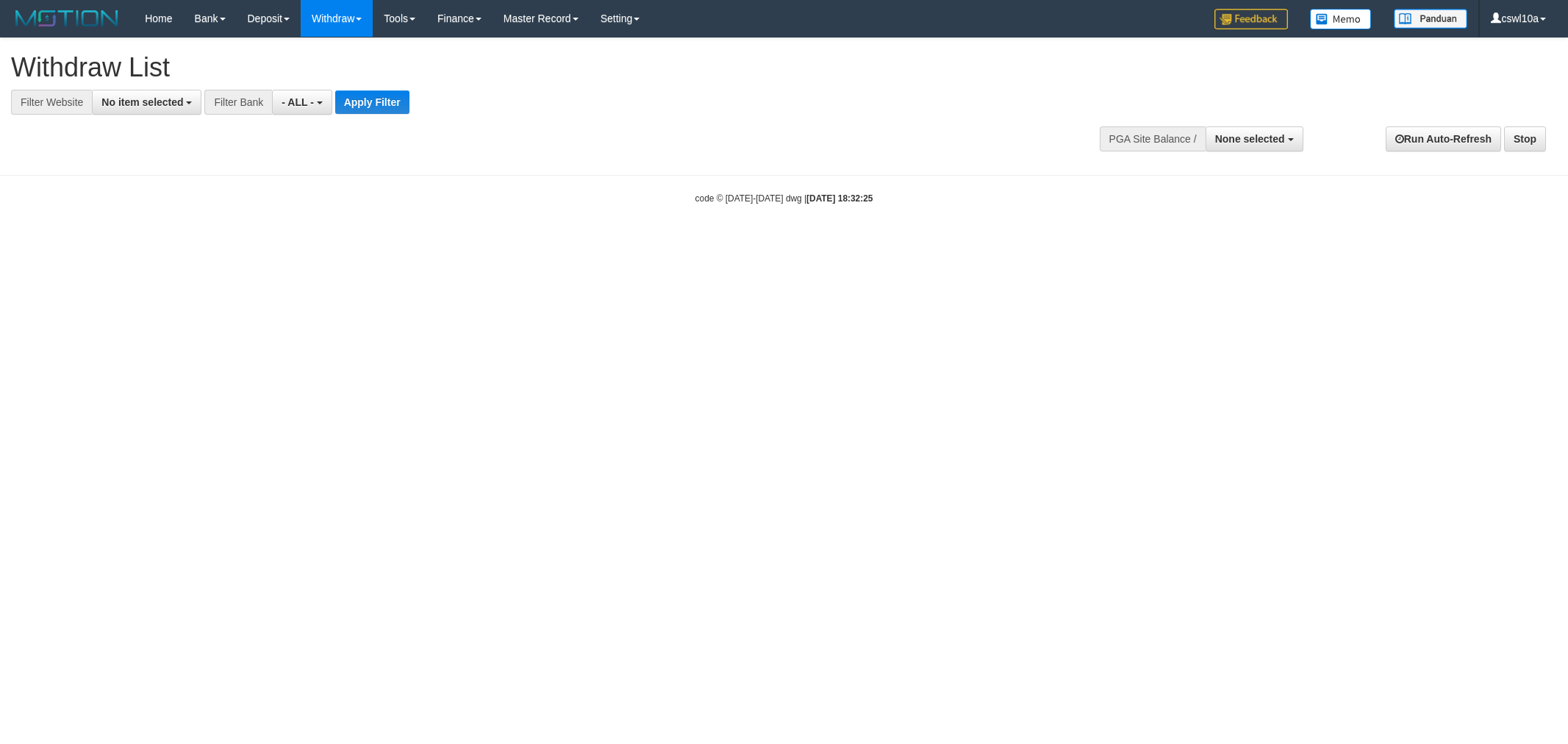
select select
click at [141, 100] on span "No item selected" at bounding box center [142, 101] width 81 height 12
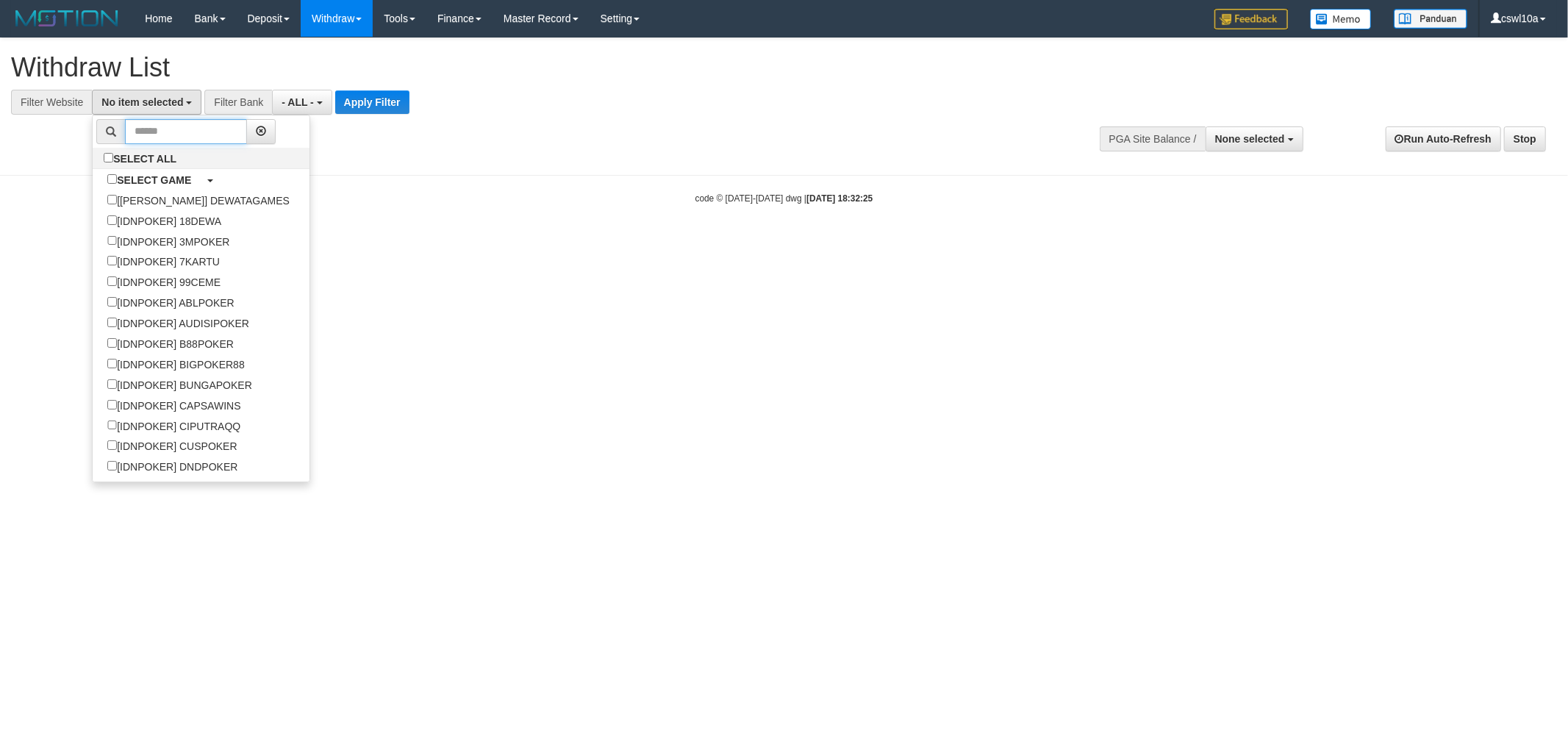
click at [143, 136] on input "text" at bounding box center [186, 131] width 122 height 25
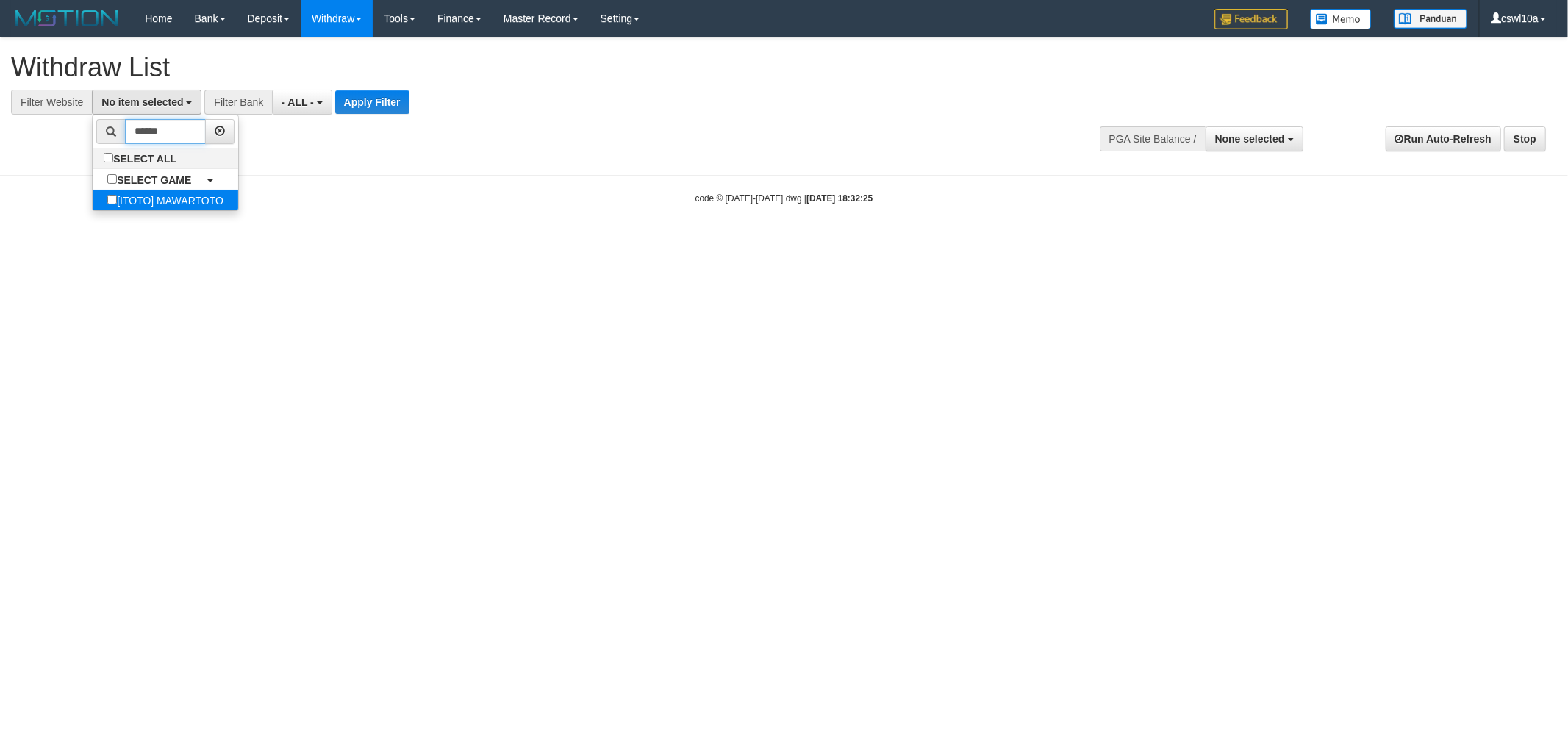
type input "******"
click at [203, 200] on label "[ITOTO] MAWARTOTO" at bounding box center [165, 200] width 145 height 21
select select "***"
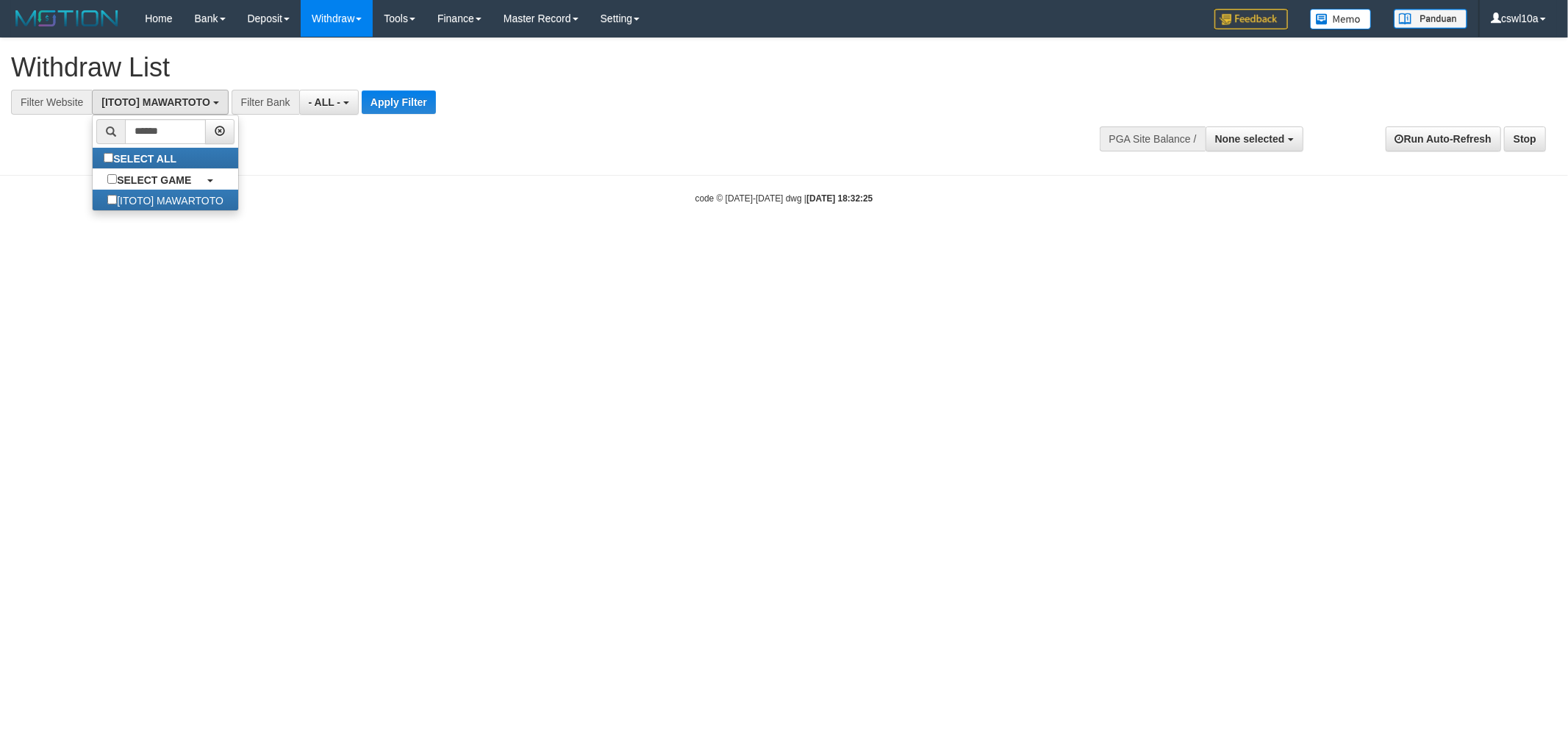
scroll to position [11350, 0]
click at [384, 103] on button "Apply Filter" at bounding box center [399, 102] width 75 height 24
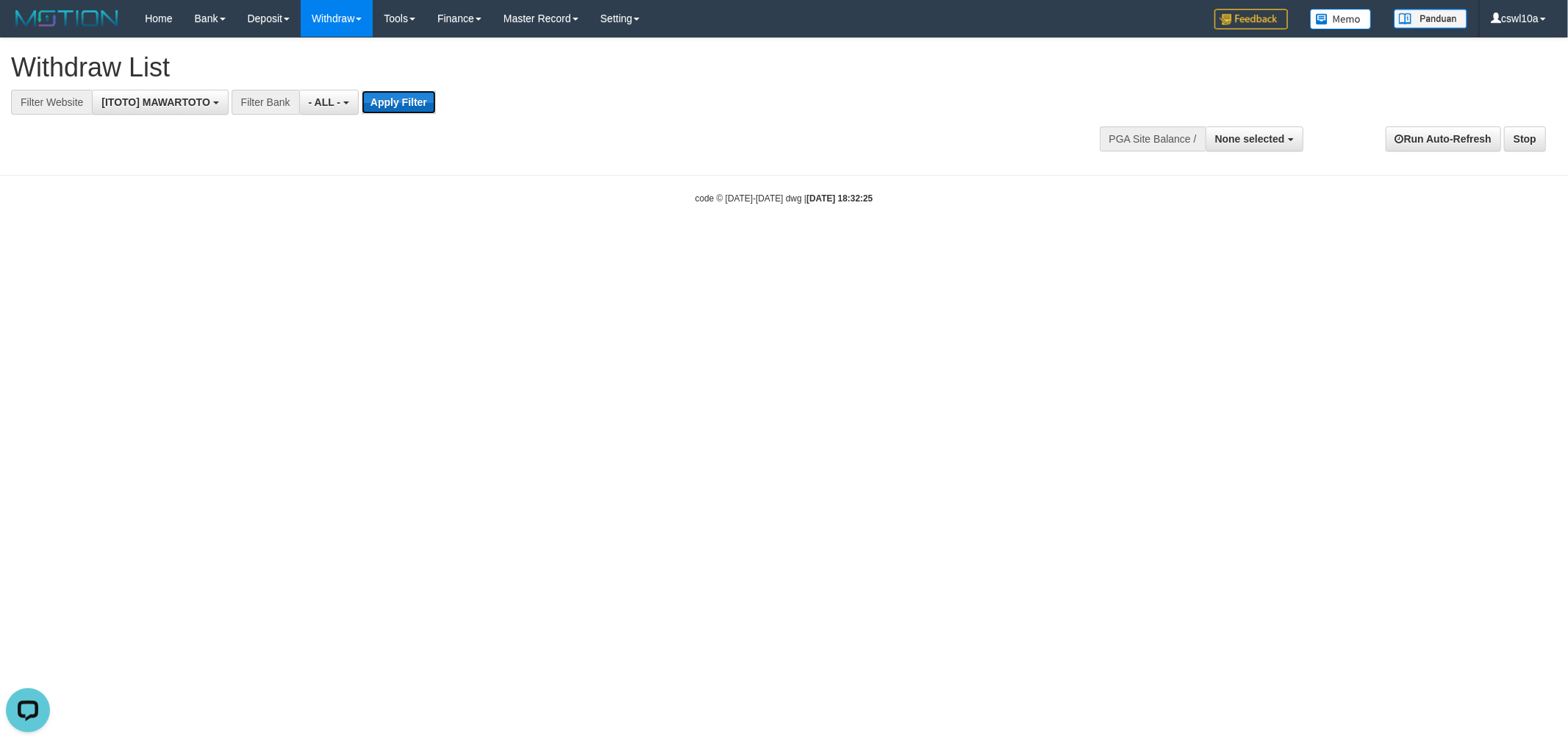
scroll to position [0, 0]
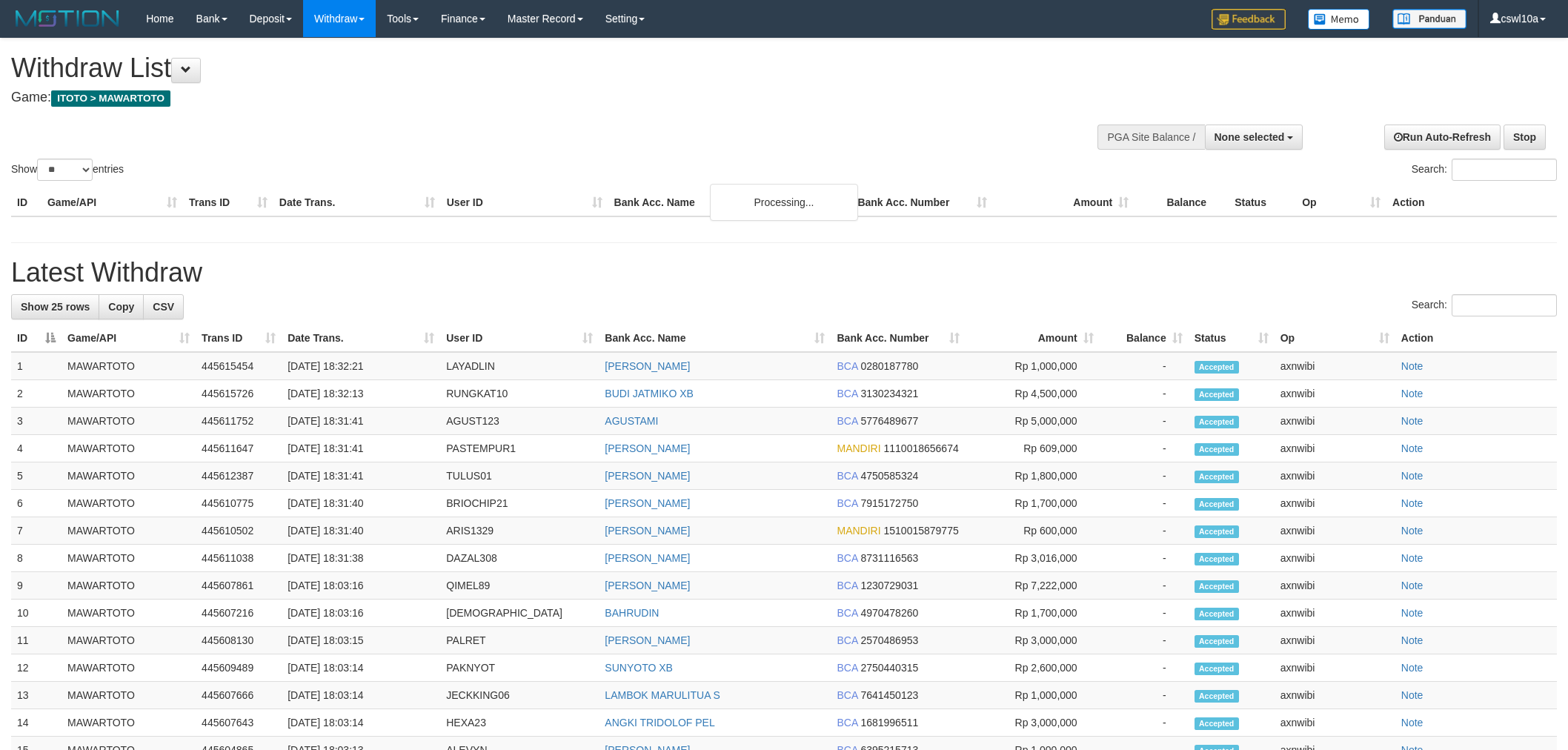
select select
select select "**"
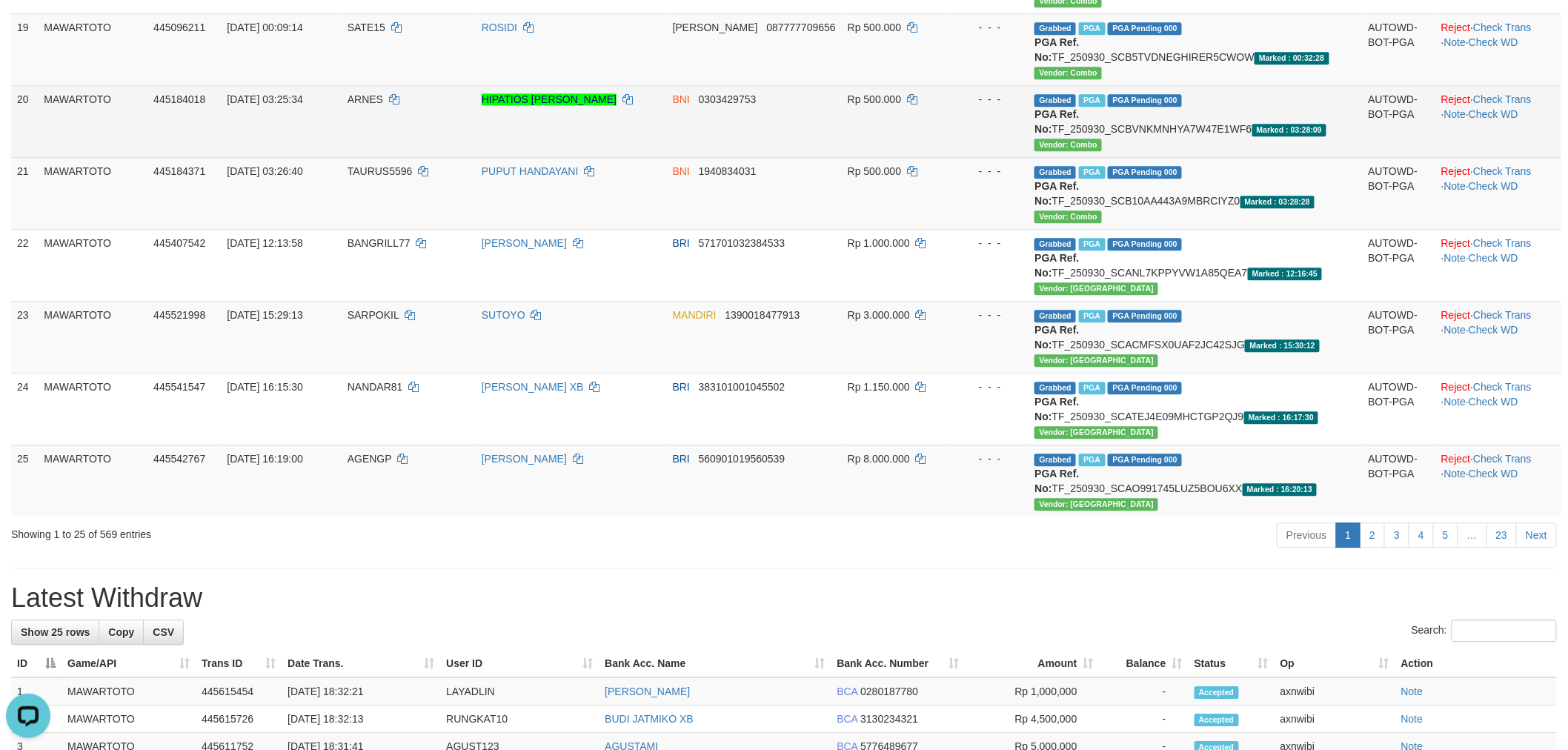
scroll to position [1646, 0]
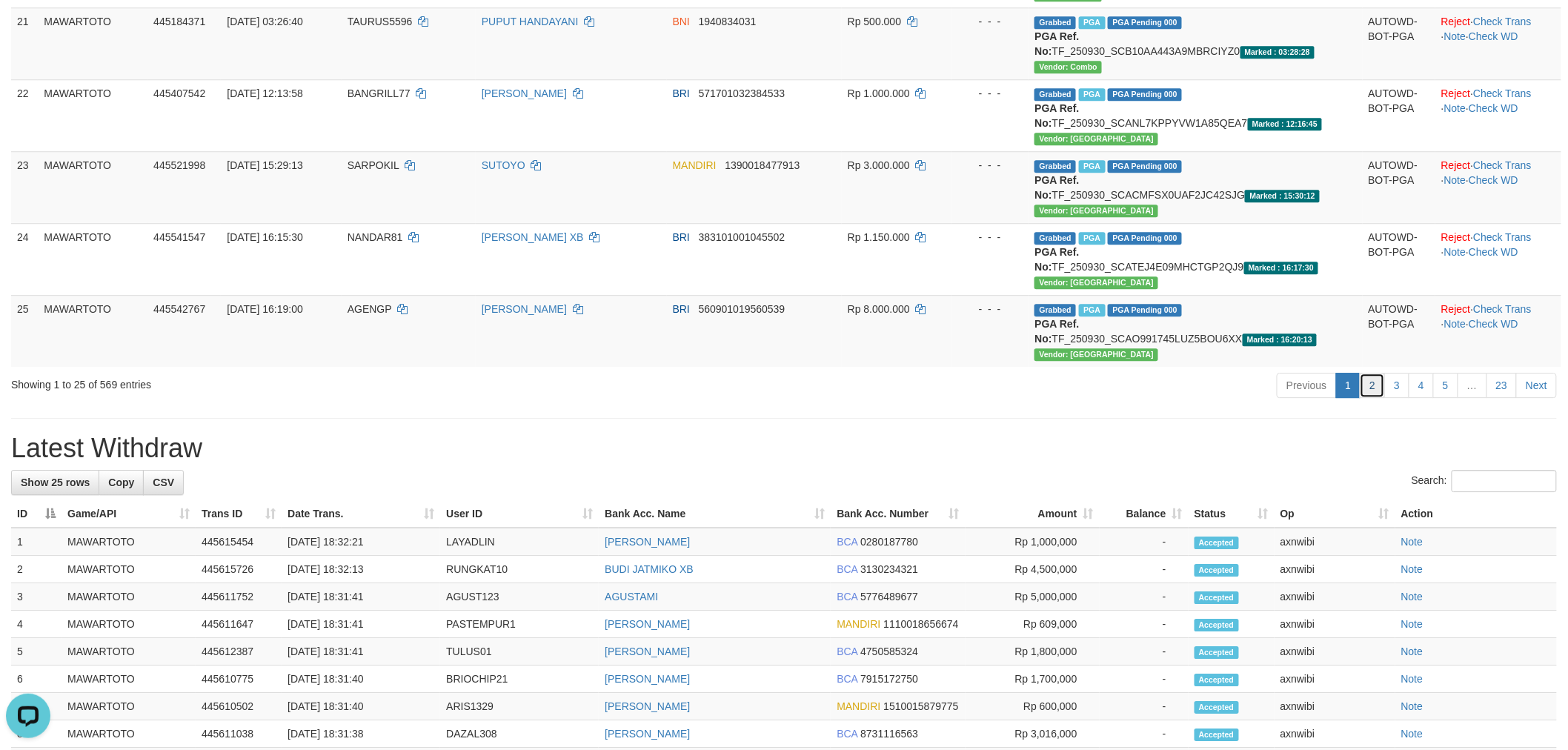
click at [1377, 386] on link "2" at bounding box center [1372, 385] width 26 height 26
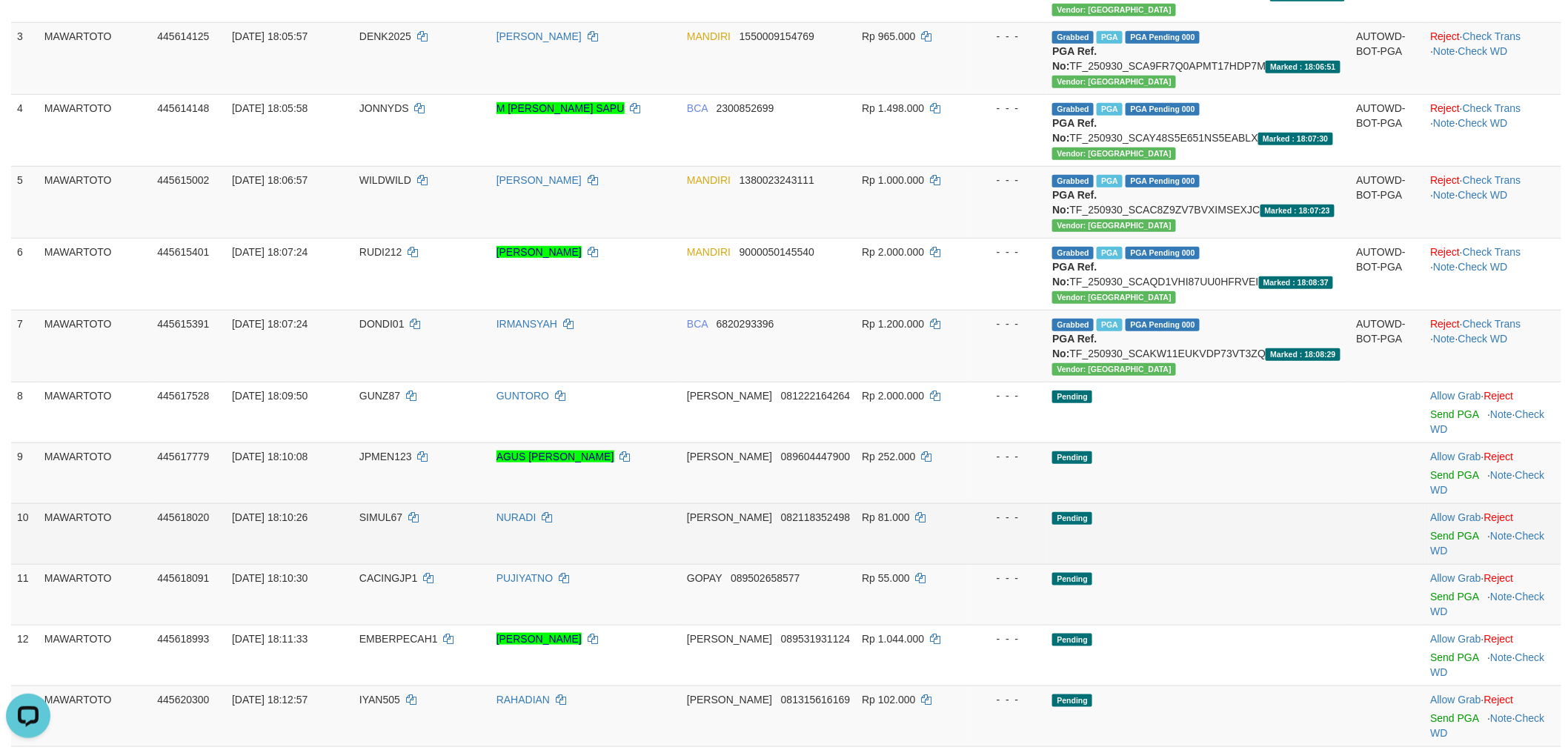
scroll to position [329, 0]
